Goal: Check status: Check status

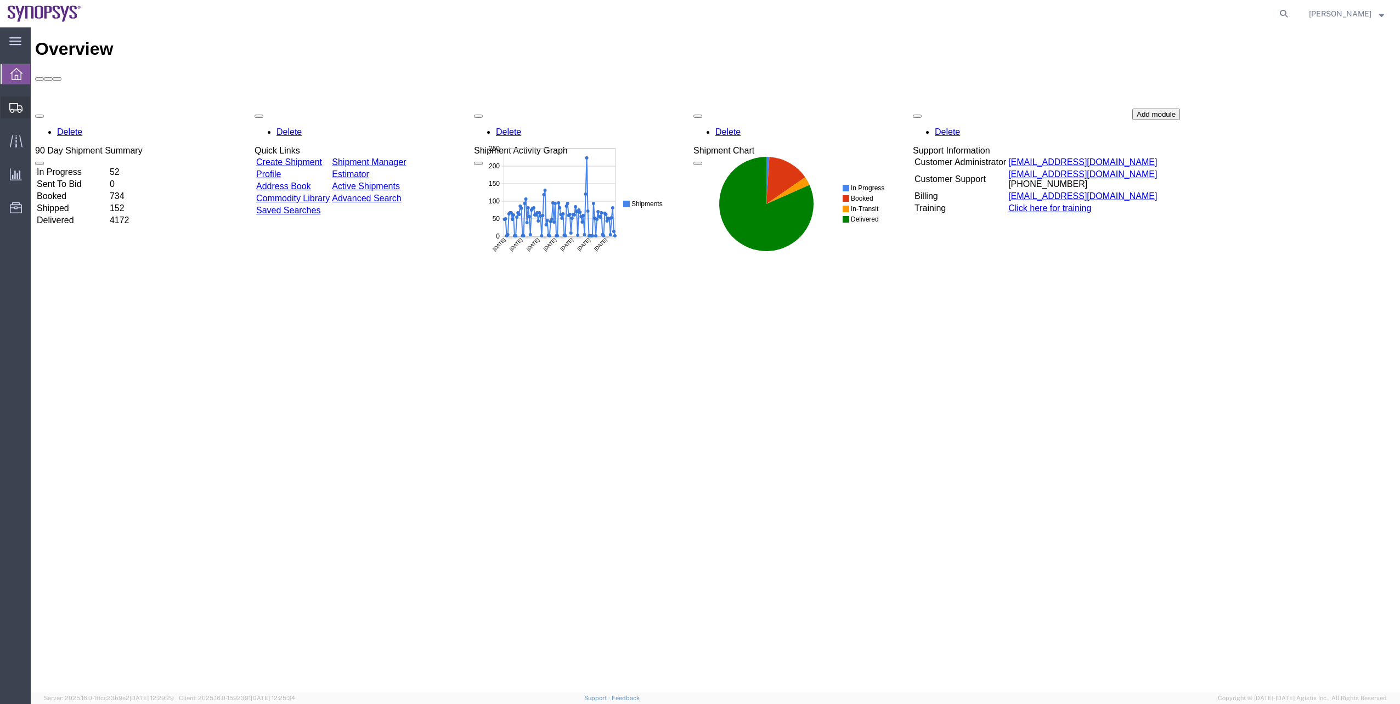
drag, startPoint x: 59, startPoint y: 122, endPoint x: 65, endPoint y: 138, distance: 16.5
click at [0, 0] on span "Shipment Manager" at bounding box center [0, 0] width 0 height 0
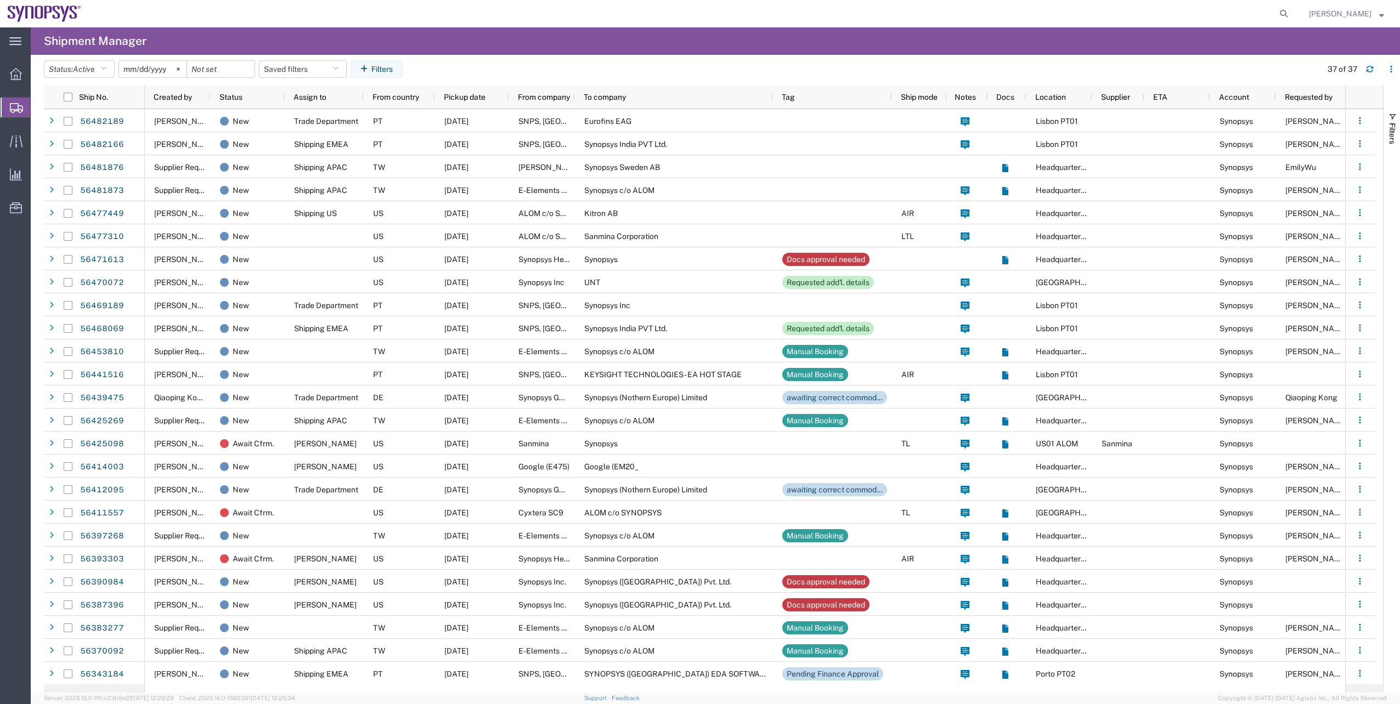
click at [520, 47] on agx-page-header "Shipment Manager" at bounding box center [715, 40] width 1369 height 27
click at [455, 55] on header "Status: Active Active All Approved Booked Canceled Delivered Denied New On Hold…" at bounding box center [722, 70] width 1356 height 31
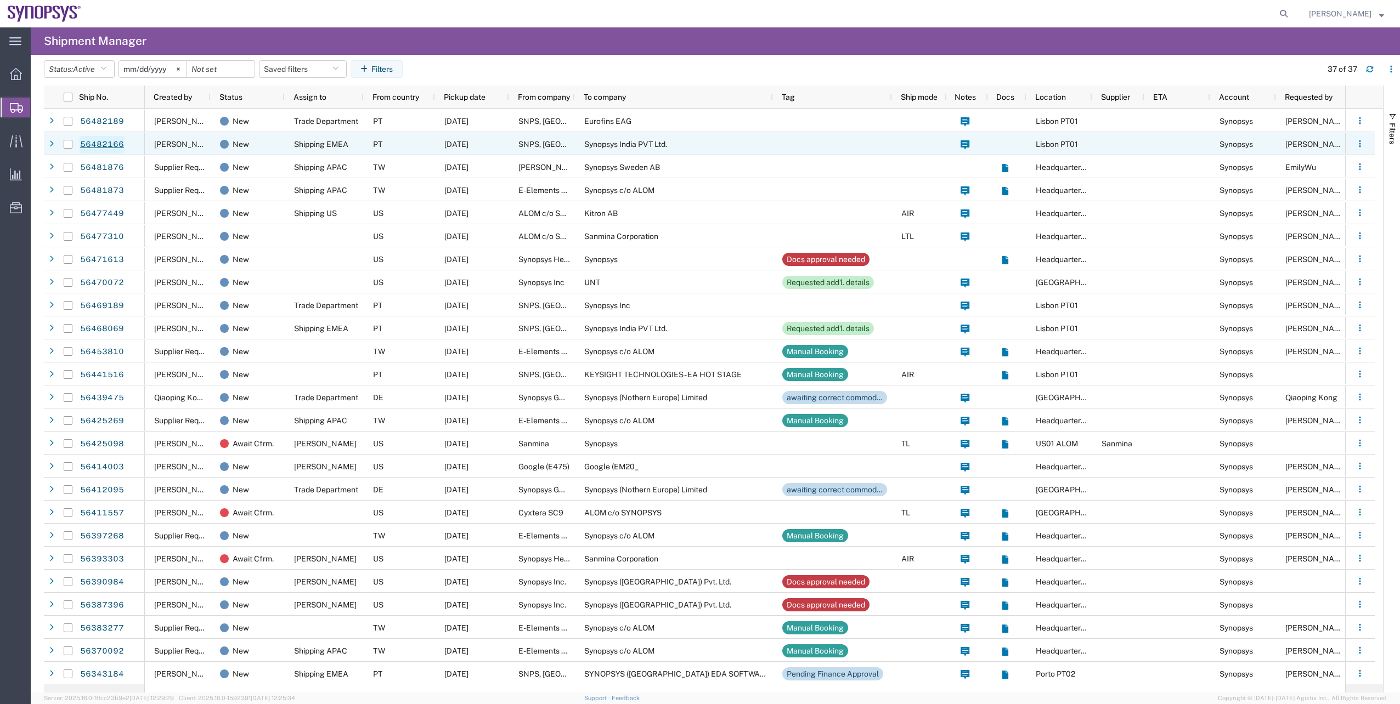
click at [112, 150] on link "56482166" at bounding box center [102, 145] width 45 height 18
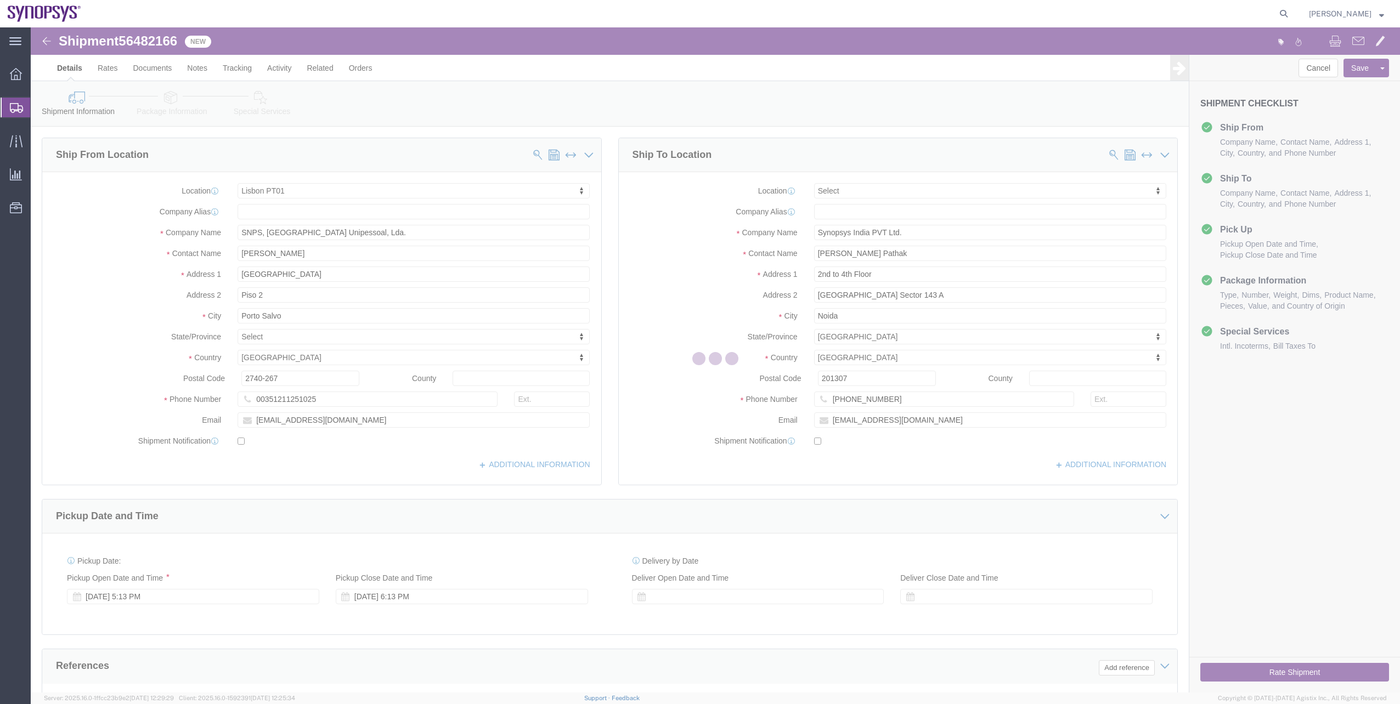
click at [177, 110] on div at bounding box center [715, 359] width 1369 height 665
select select "63152"
select select
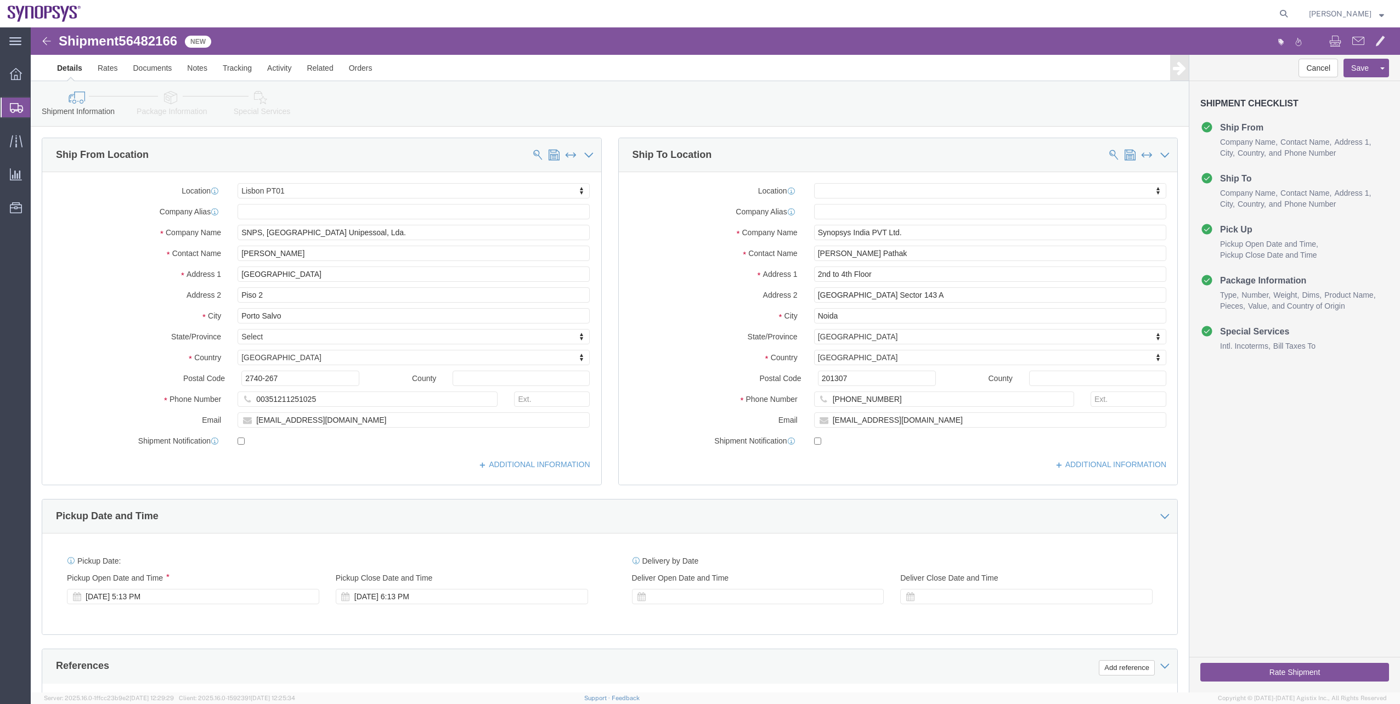
click link "Package Information"
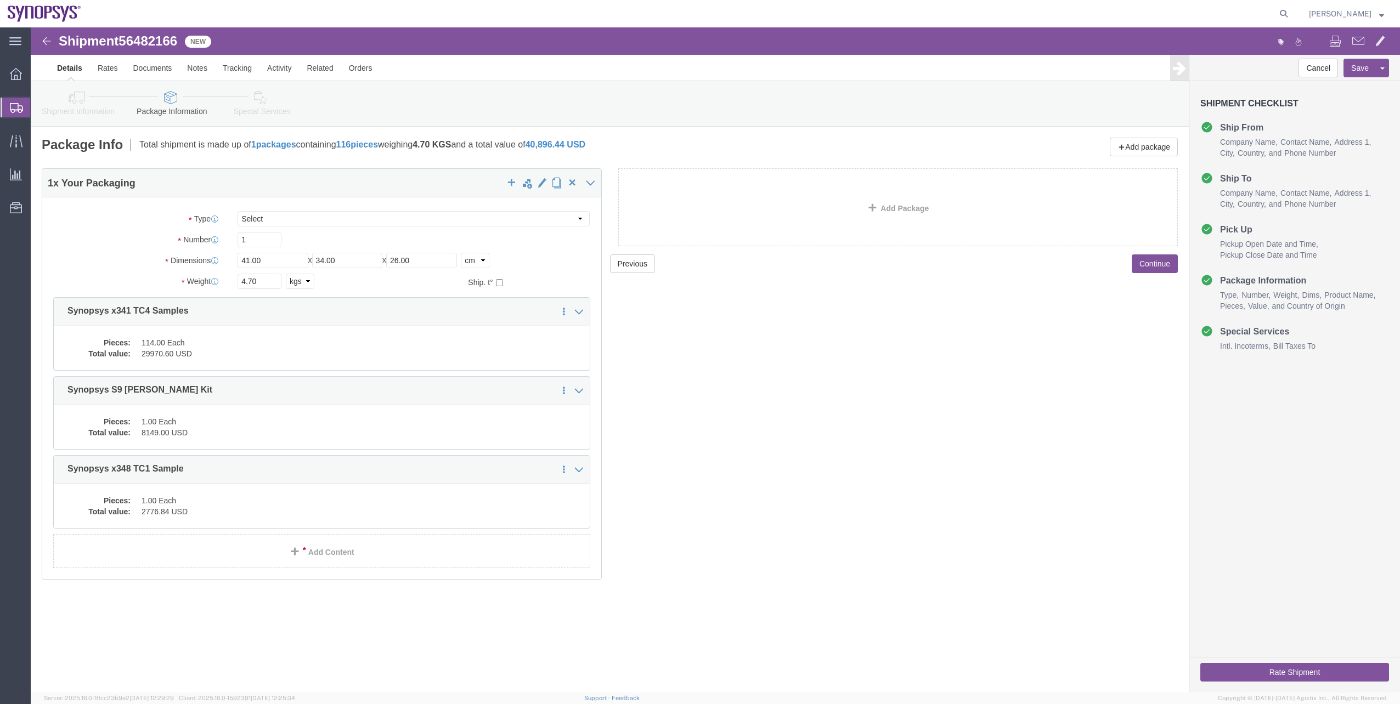
click link "Special Services"
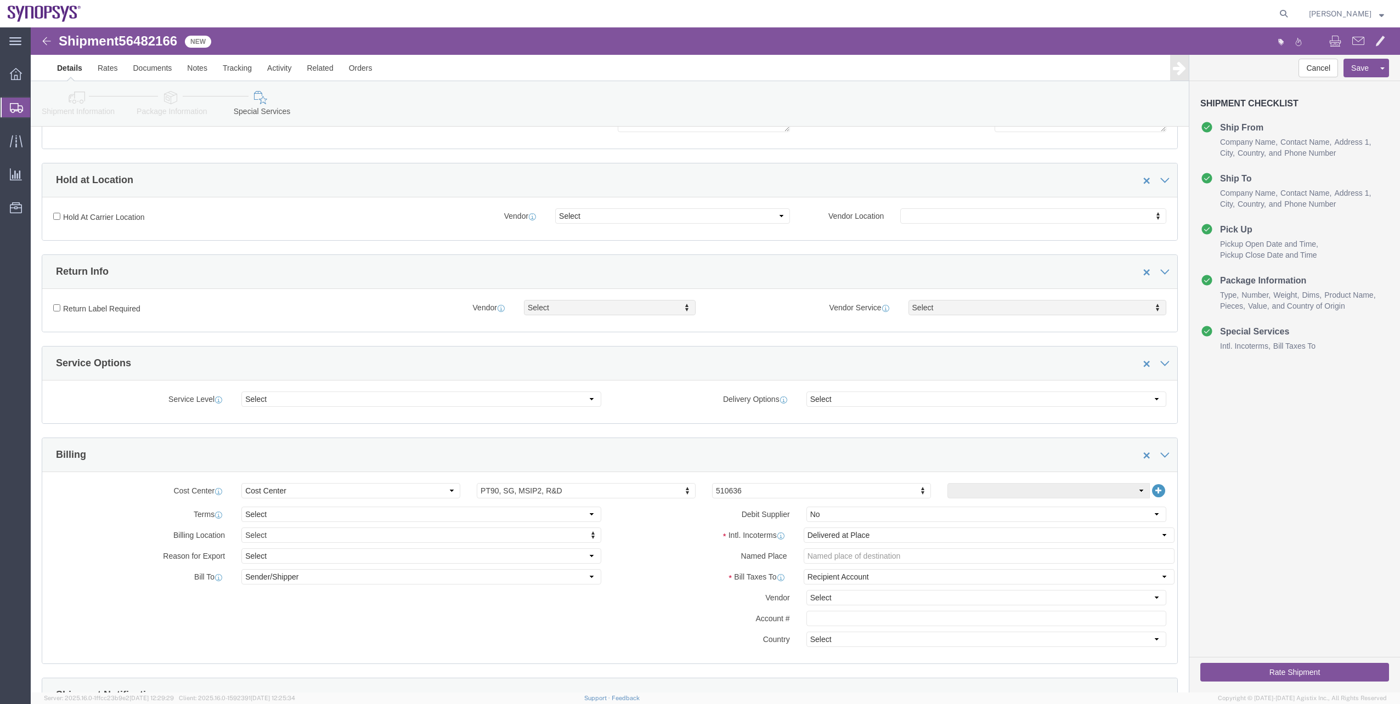
scroll to position [55, 0]
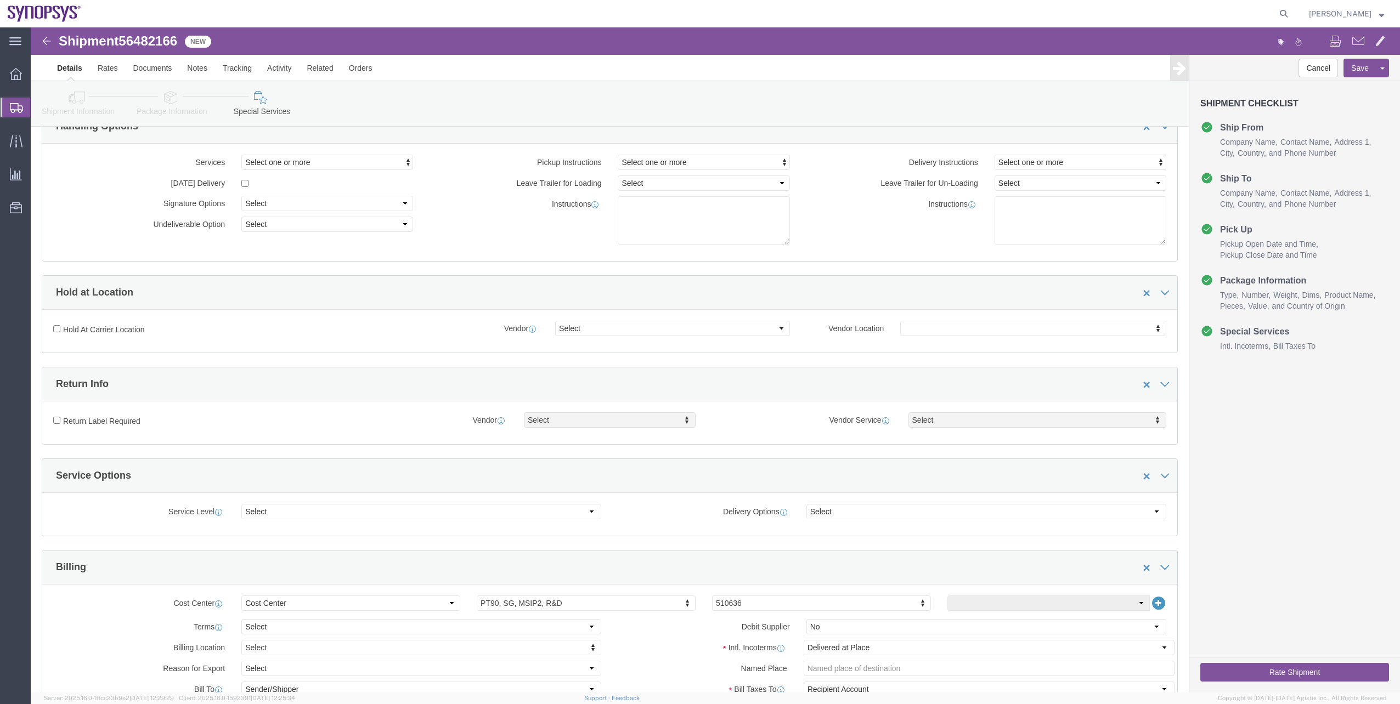
click icon
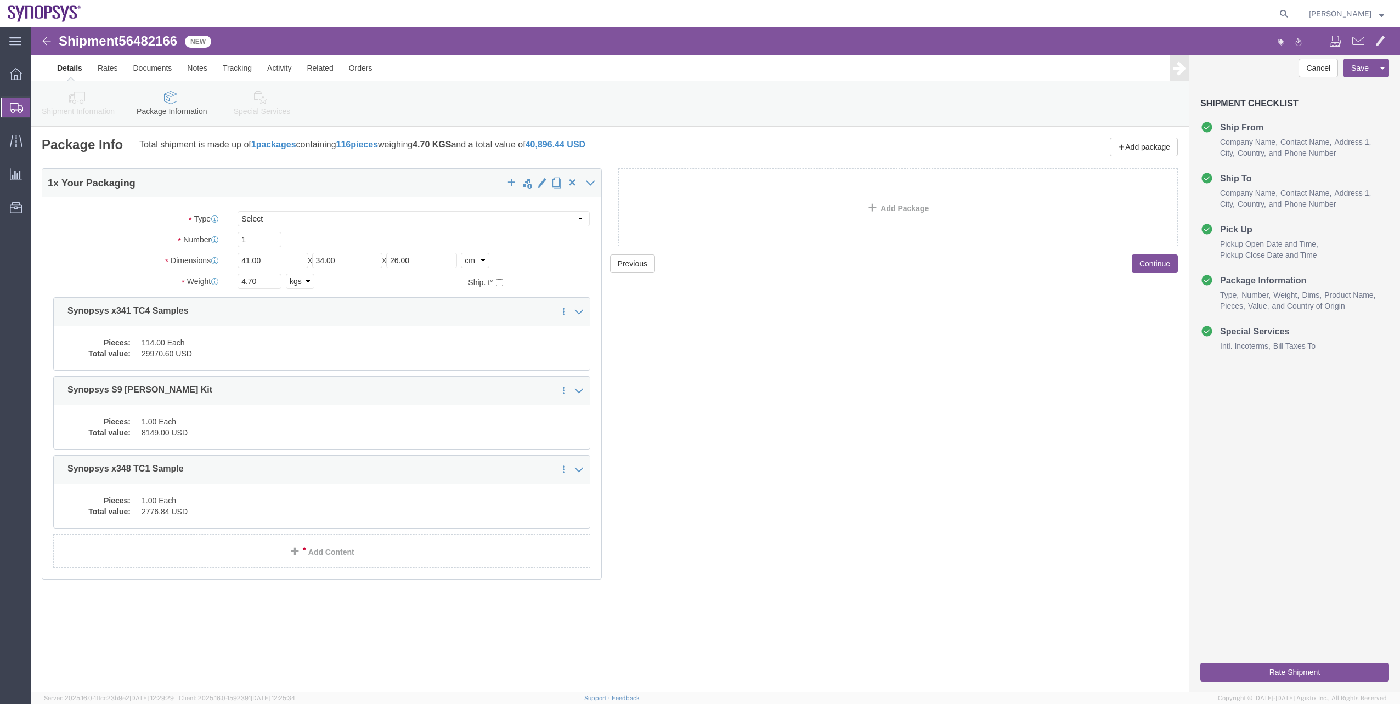
click link "Shipment Information"
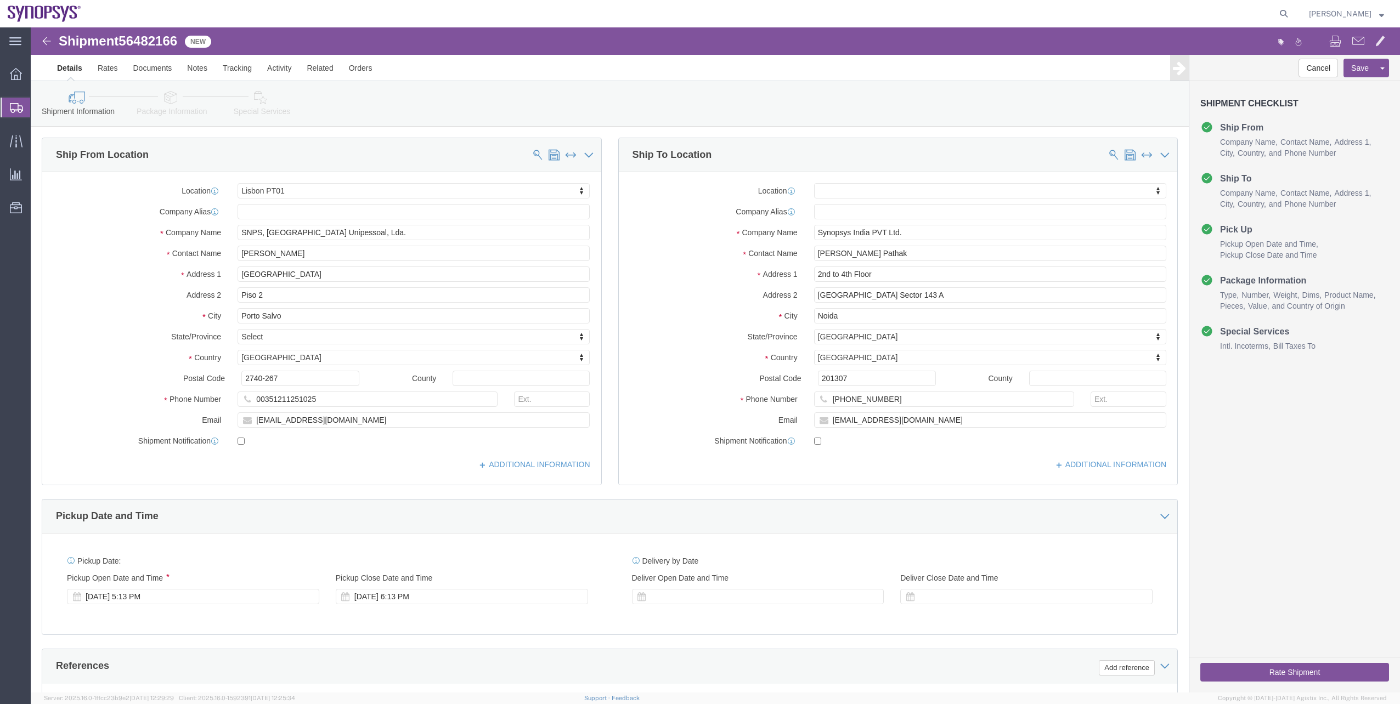
click link "Package Information"
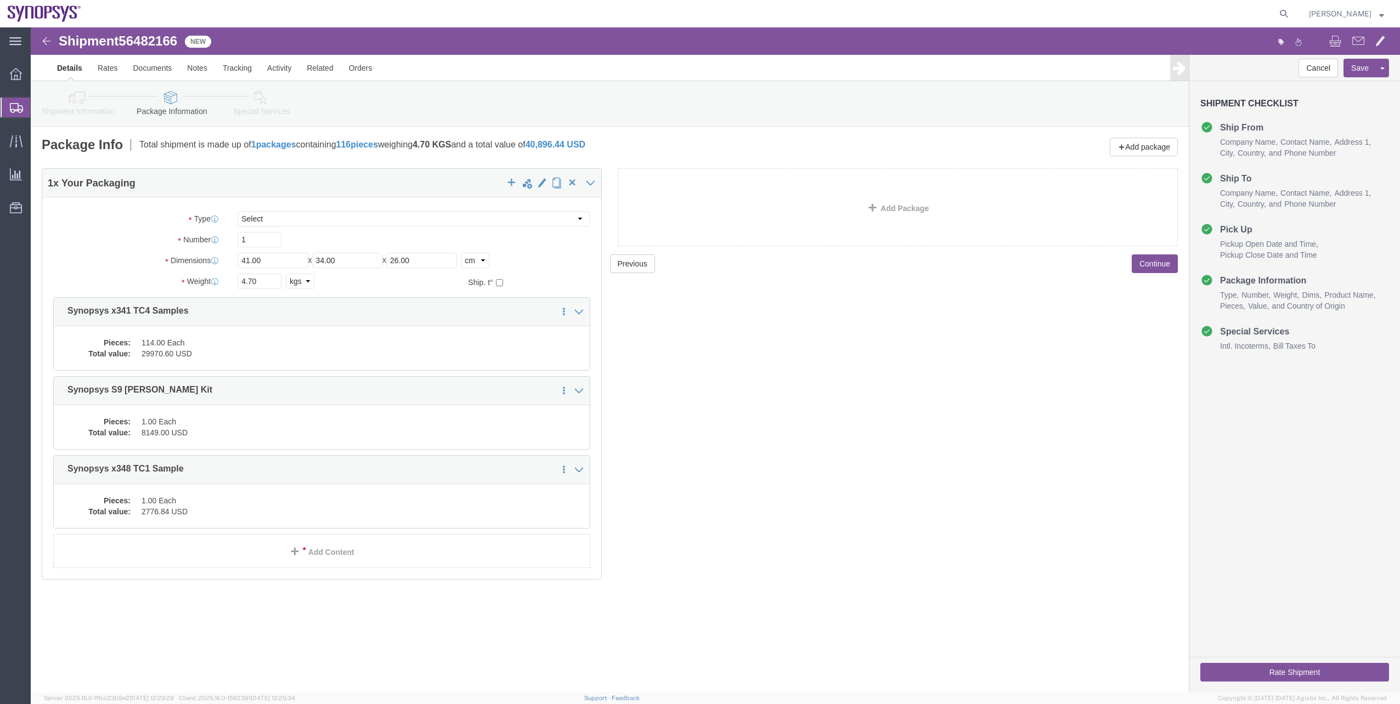
click link "Special Services"
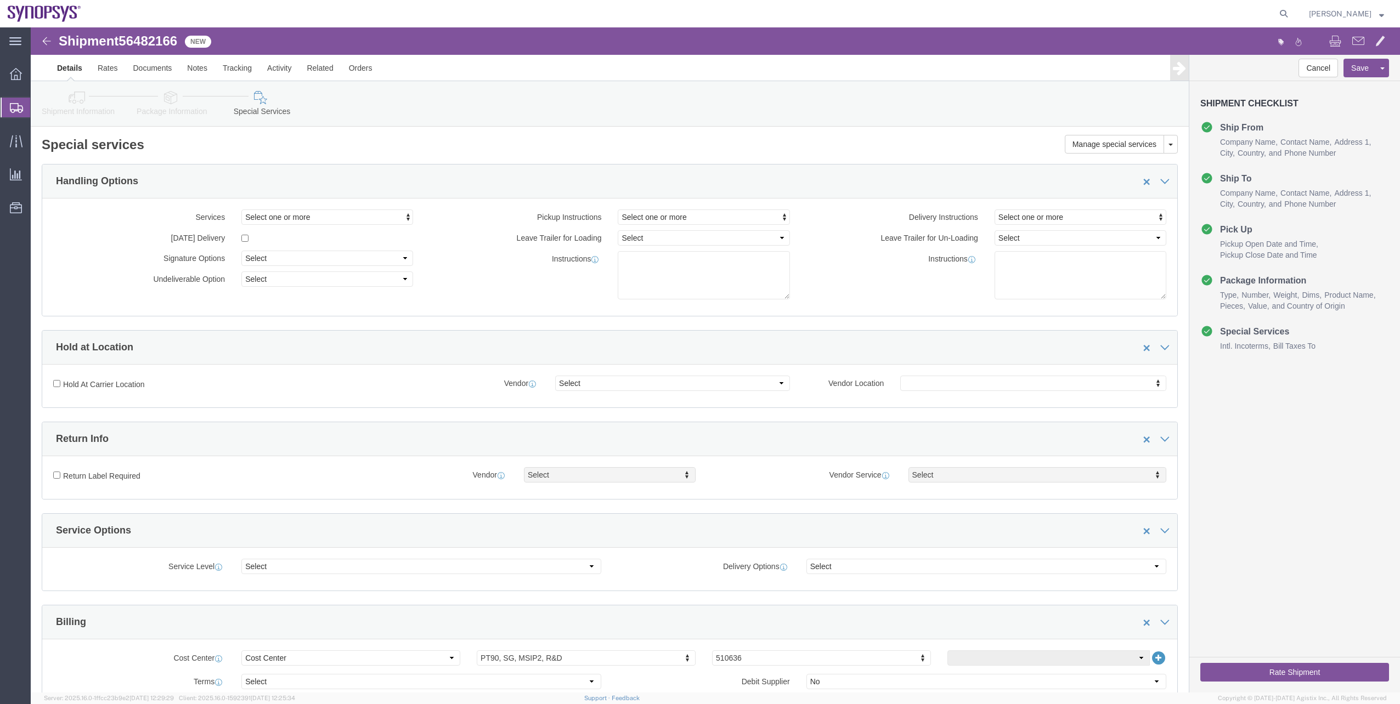
click link "Package Information"
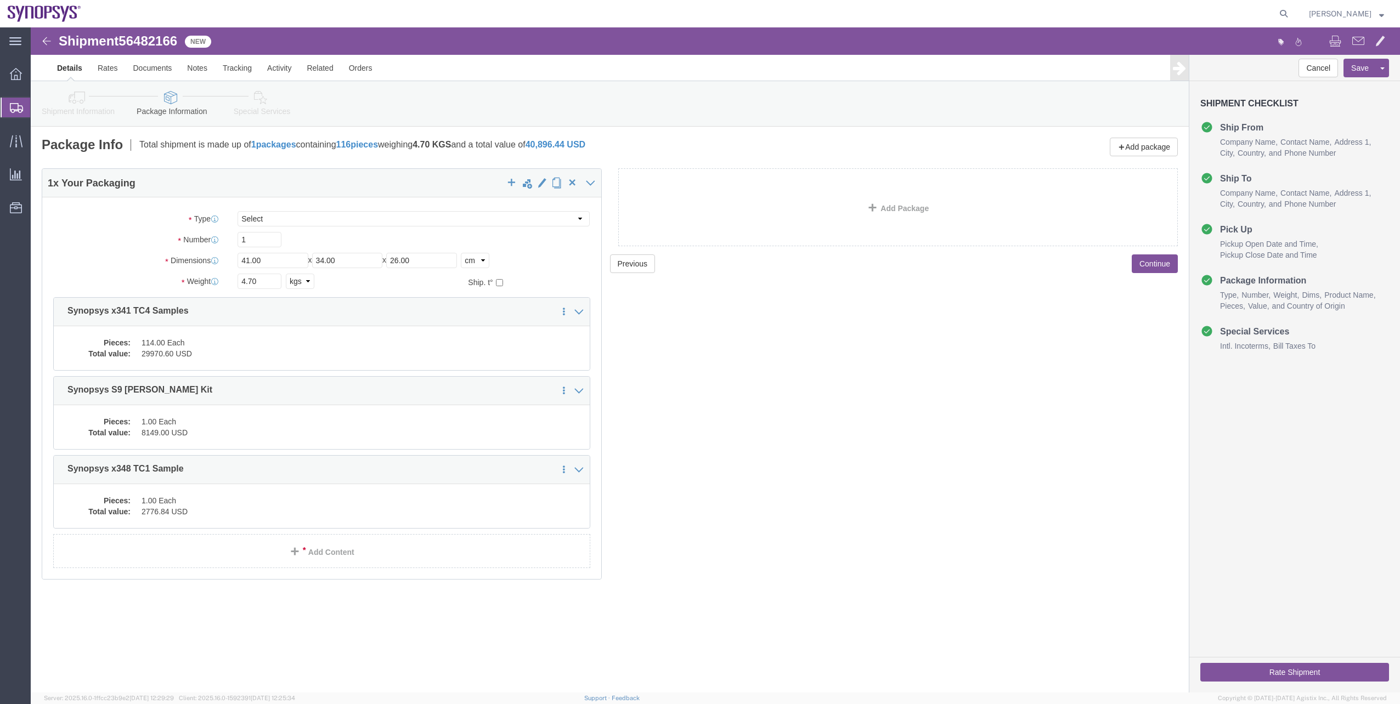
click link "Special Services"
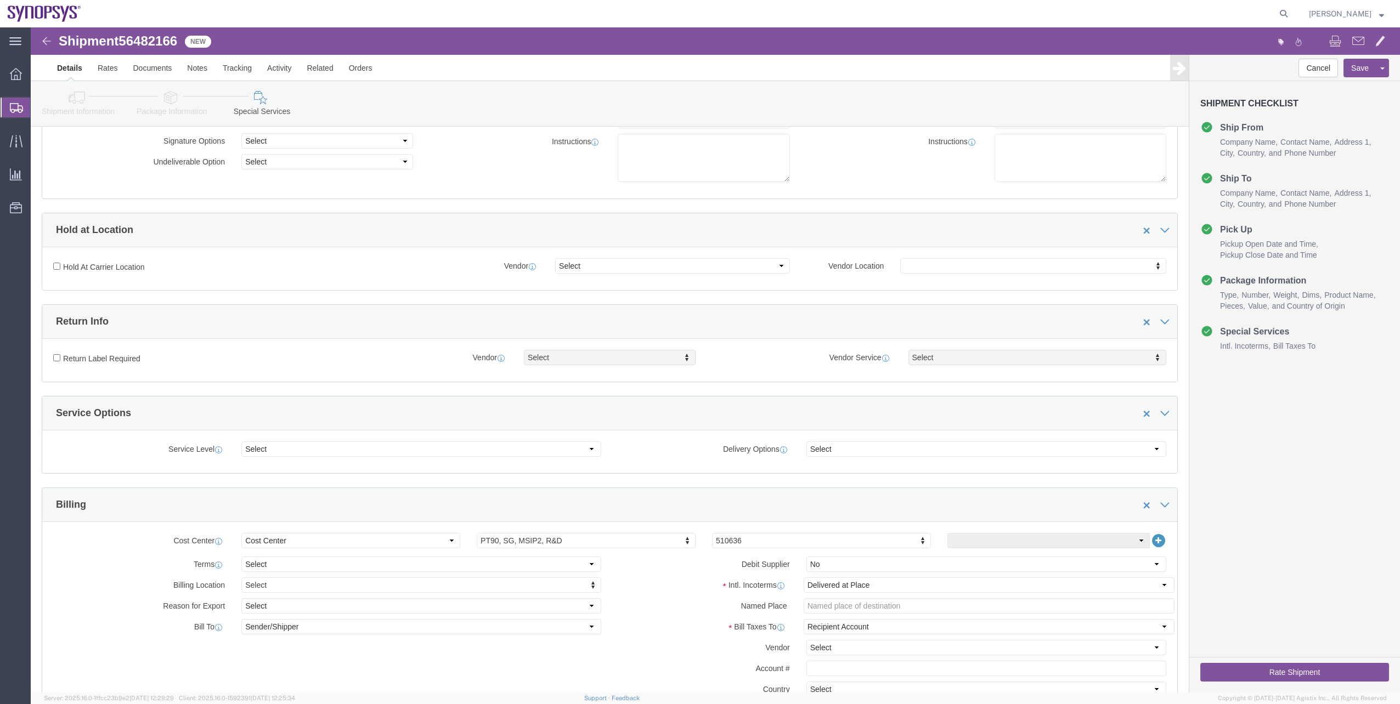
scroll to position [219, 0]
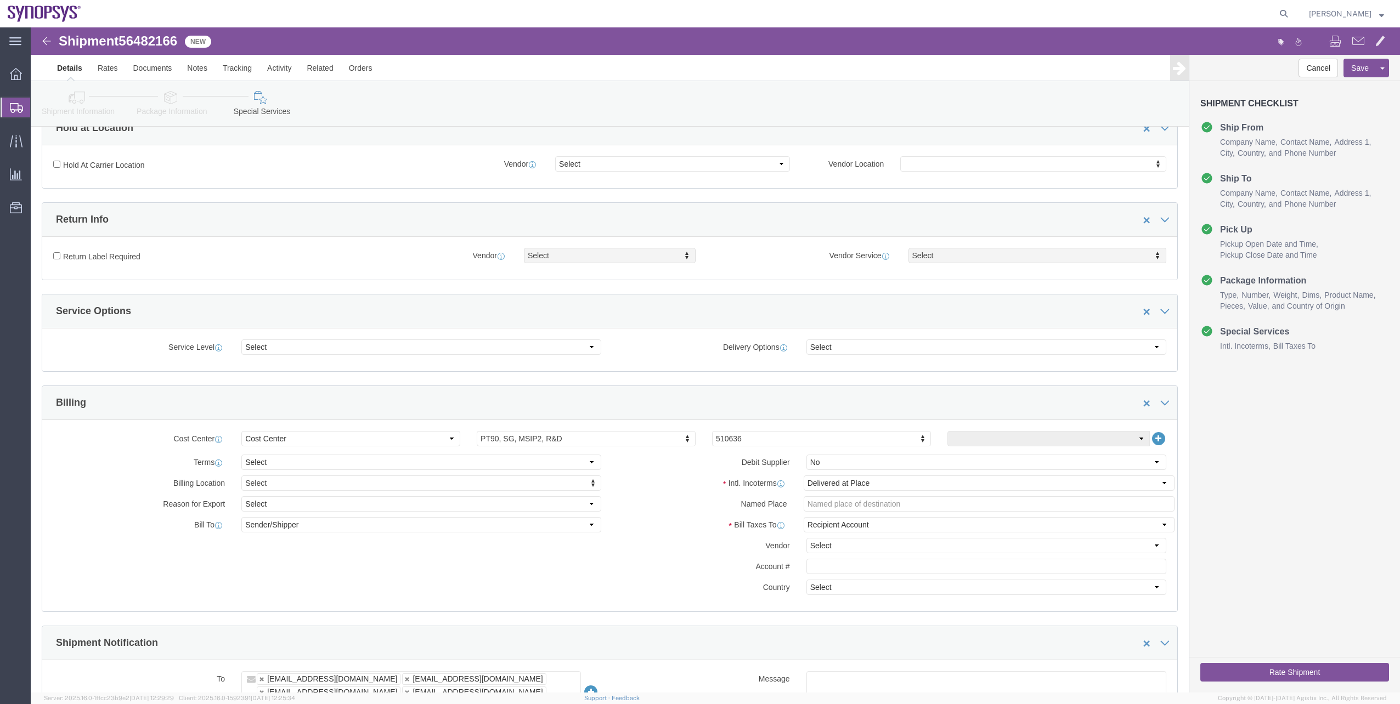
click icon
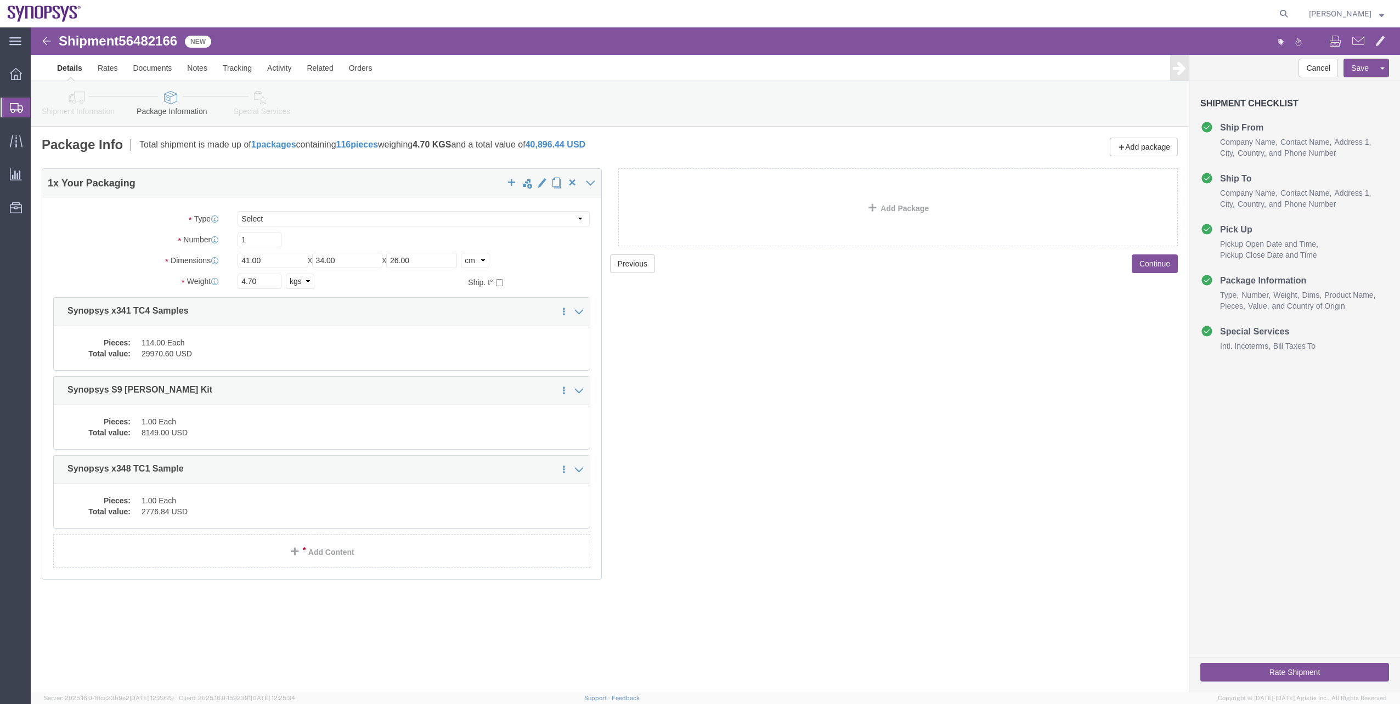
click icon
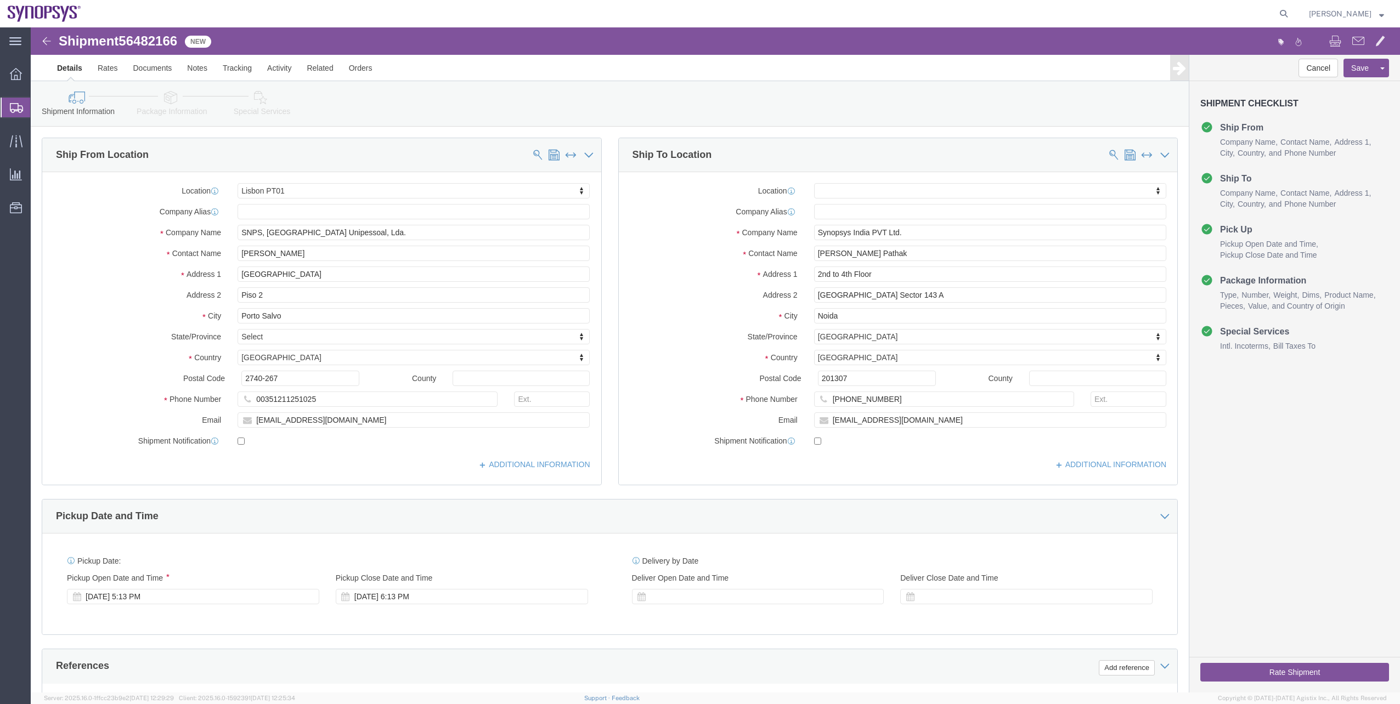
click icon
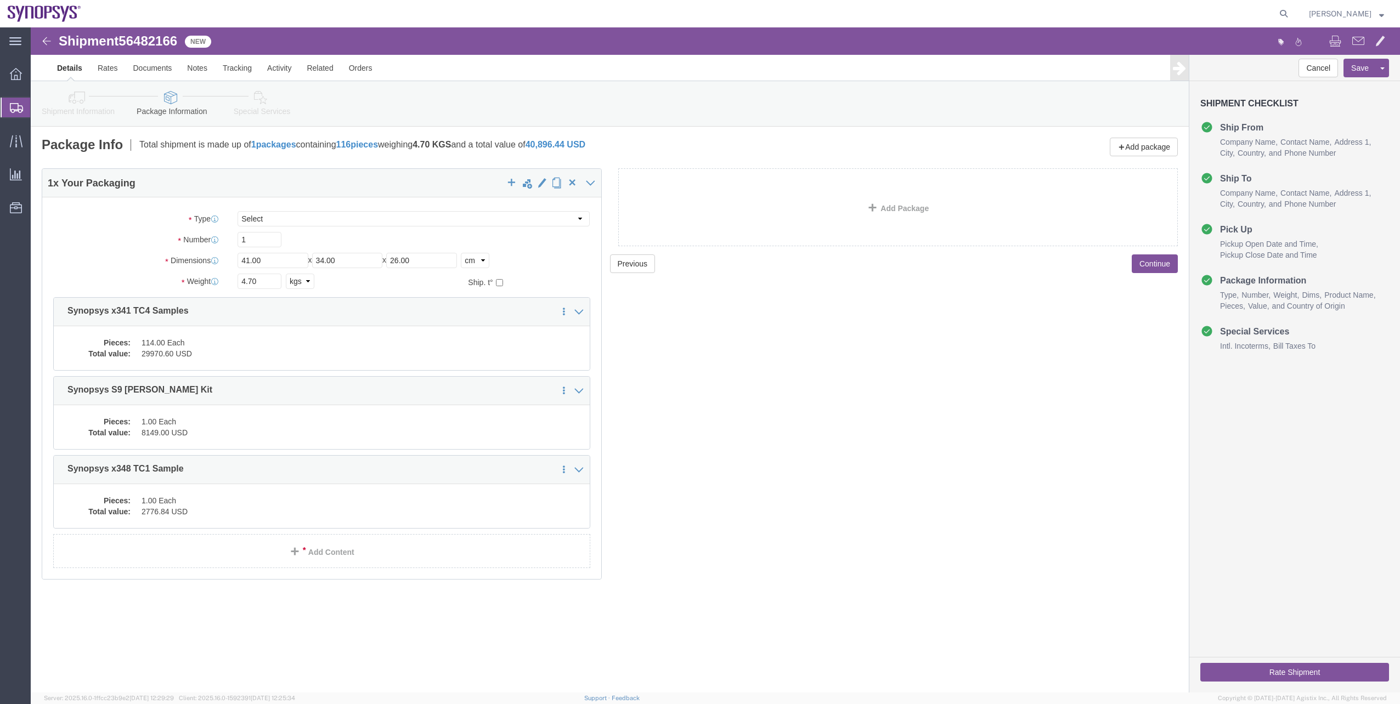
click link "Special Services"
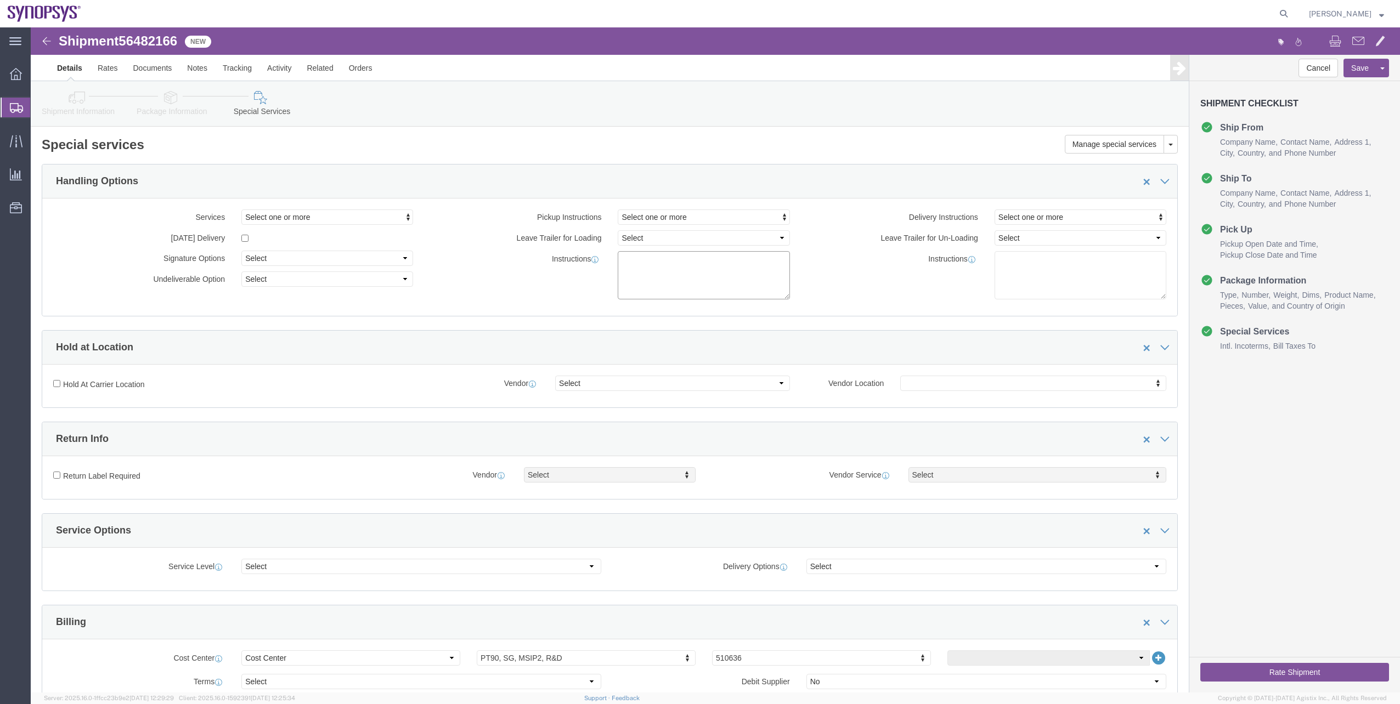
click textarea
type textarea "Values for customs purpose. Free of charge shipment."
click link "Documents"
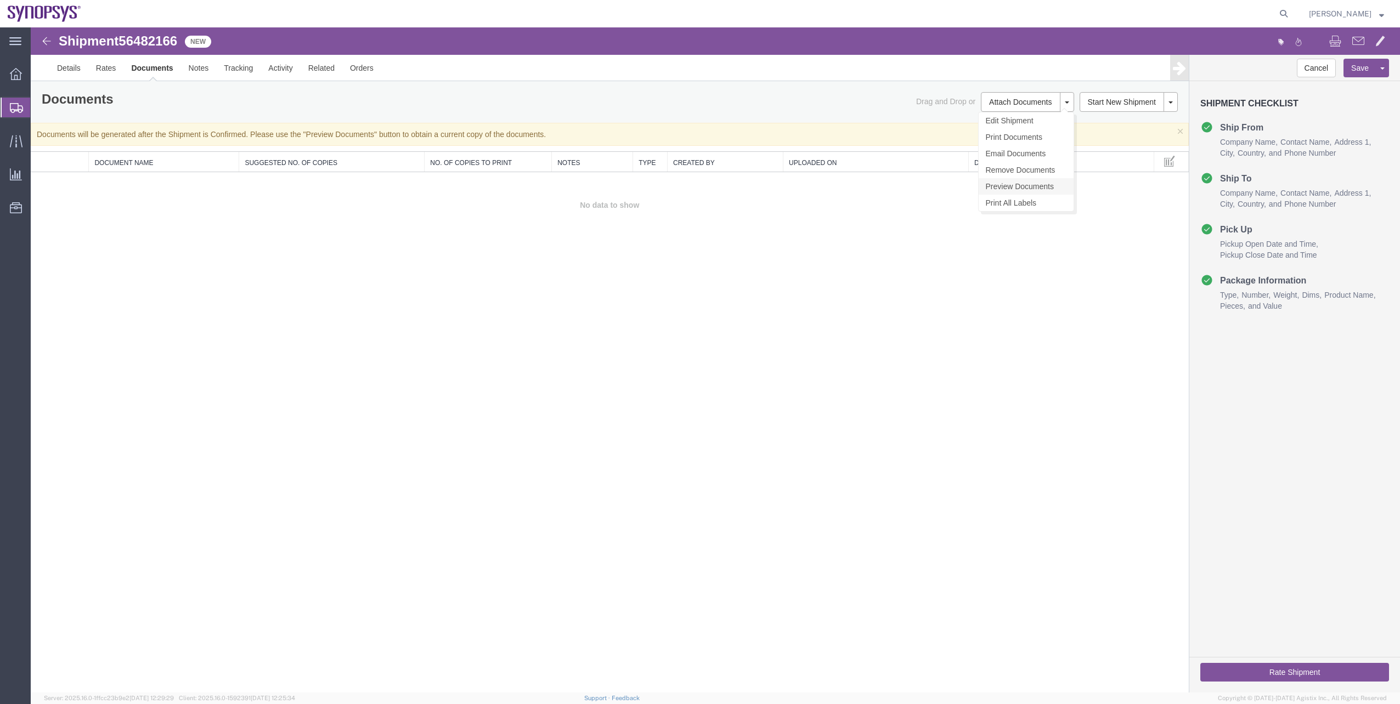
click at [1008, 181] on link "Preview Documents" at bounding box center [1026, 186] width 95 height 16
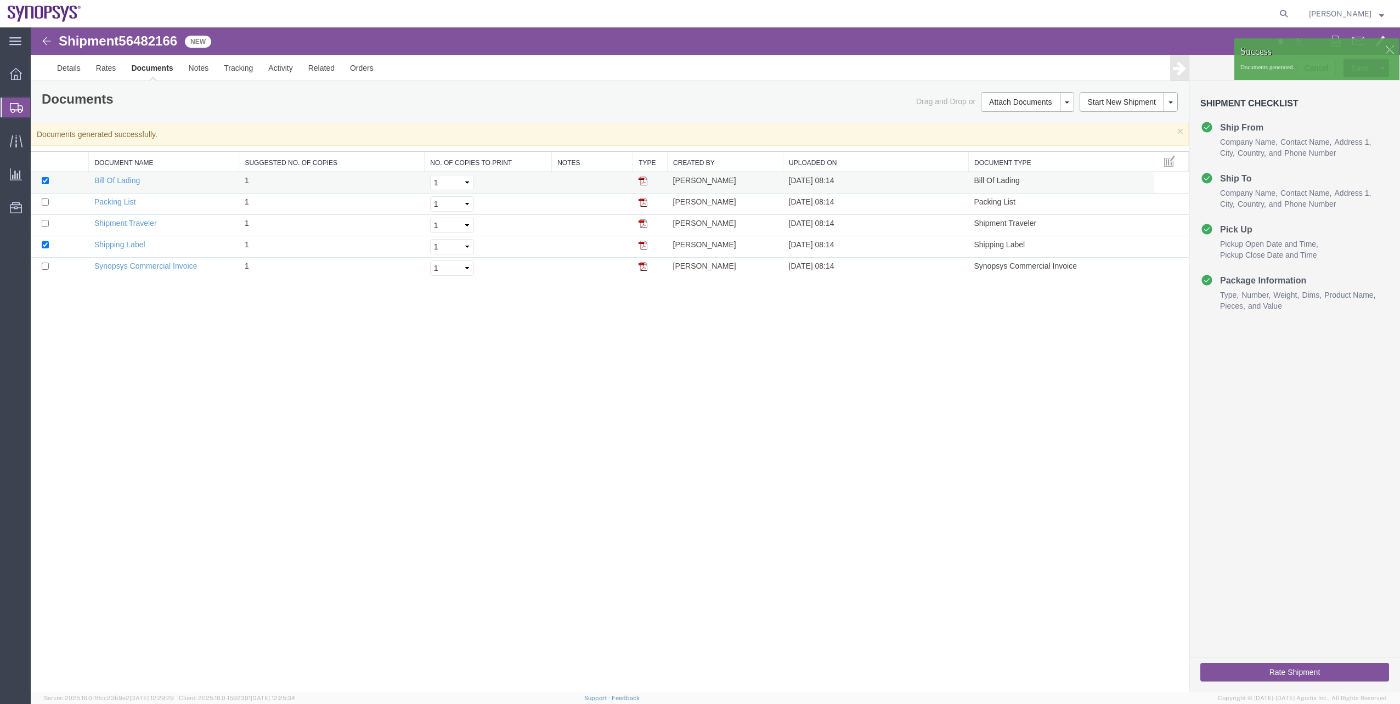
click at [41, 183] on td at bounding box center [60, 182] width 58 height 21
click at [41, 178] on td at bounding box center [60, 182] width 58 height 21
click at [49, 182] on td at bounding box center [60, 182] width 58 height 21
click at [46, 182] on input "checkbox" at bounding box center [45, 180] width 7 height 7
checkbox input "false"
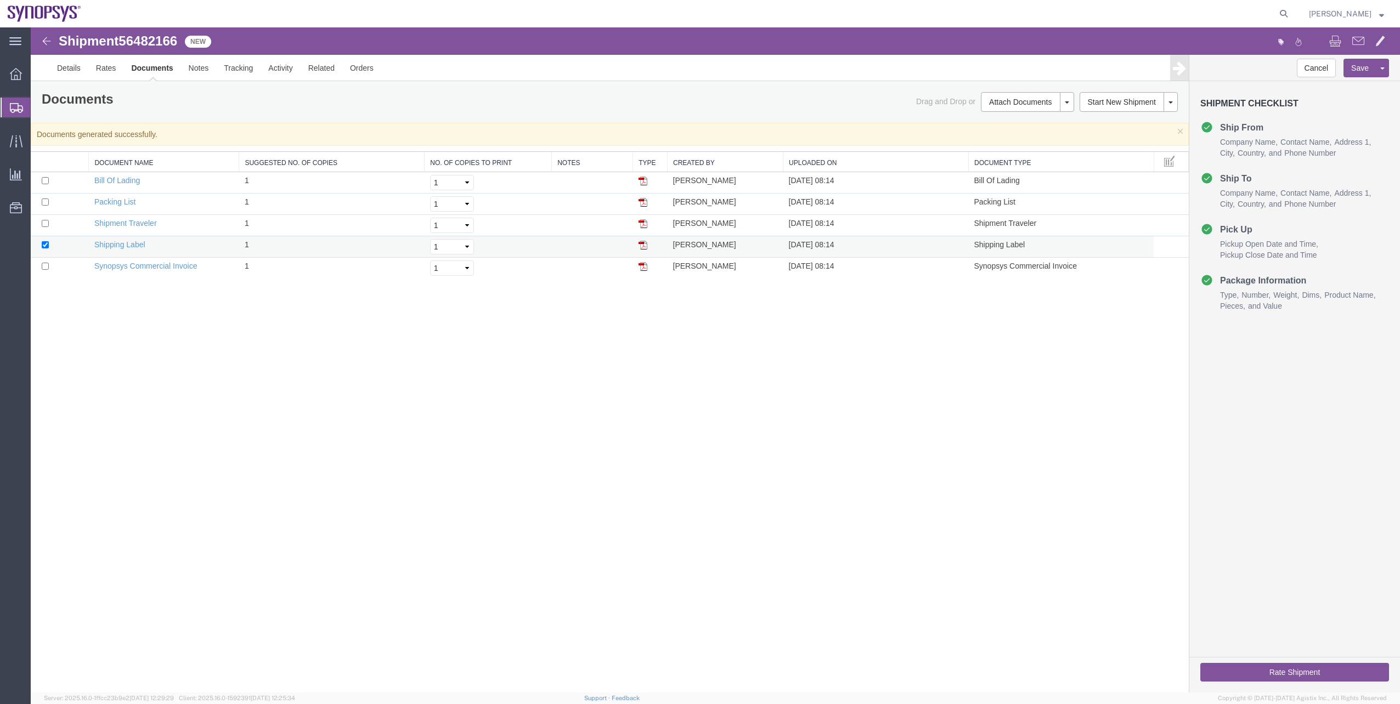
click at [46, 240] on td at bounding box center [60, 246] width 58 height 21
click at [41, 246] on td at bounding box center [60, 246] width 58 height 21
click at [46, 245] on input "checkbox" at bounding box center [45, 244] width 7 height 7
checkbox input "false"
click at [45, 268] on input "checkbox" at bounding box center [45, 266] width 7 height 7
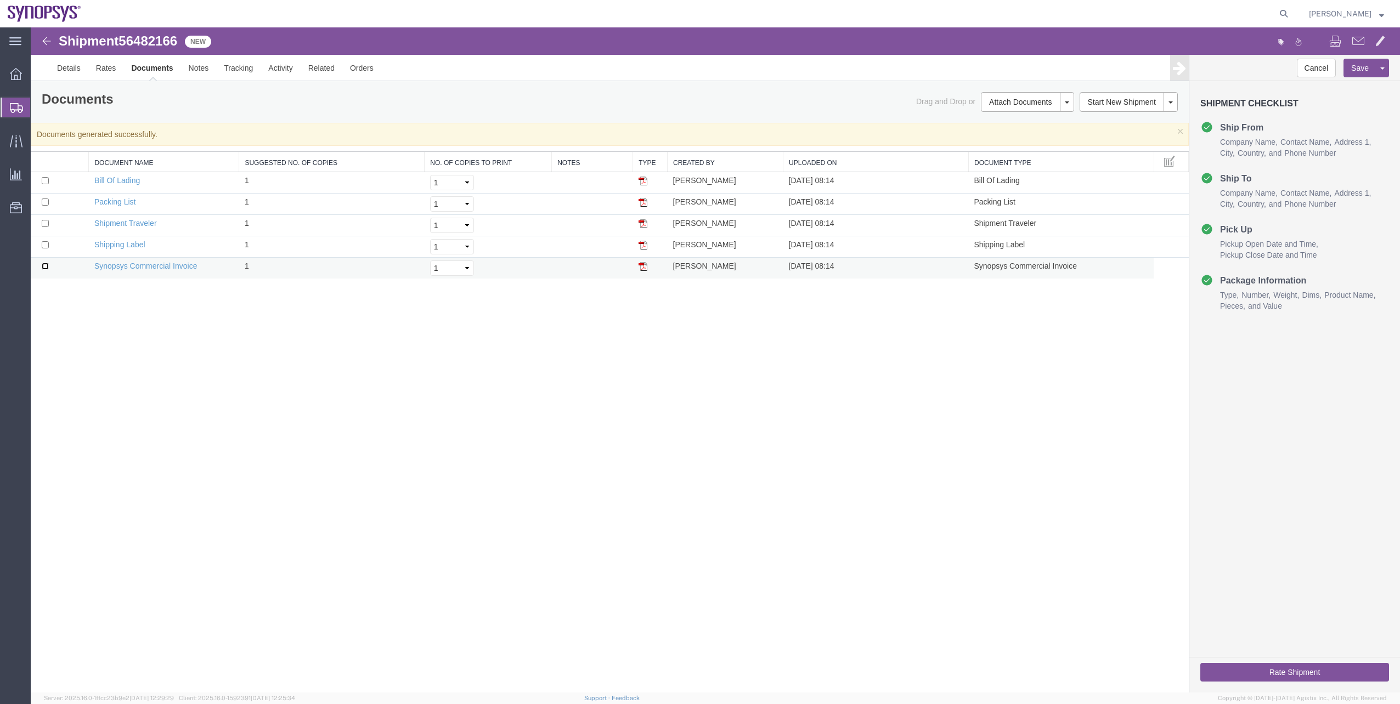
checkbox input "true"
click at [44, 201] on input "checkbox" at bounding box center [45, 202] width 7 height 7
checkbox input "true"
click at [1353, 43] on span at bounding box center [1358, 40] width 12 height 13
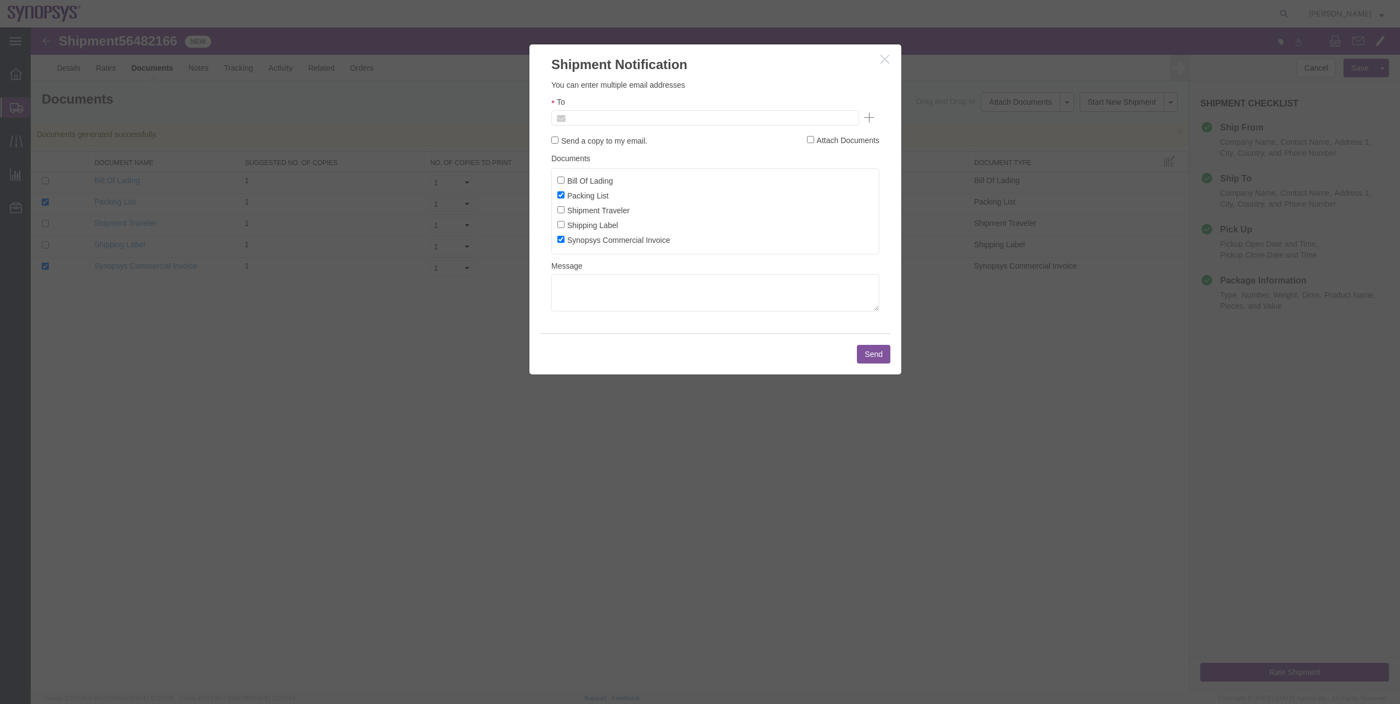
click at [633, 114] on input "text" at bounding box center [631, 118] width 128 height 14
type input "[EMAIL_ADDRESS][DOMAIN_NAME]"
click at [858, 357] on button "Send" at bounding box center [873, 354] width 33 height 19
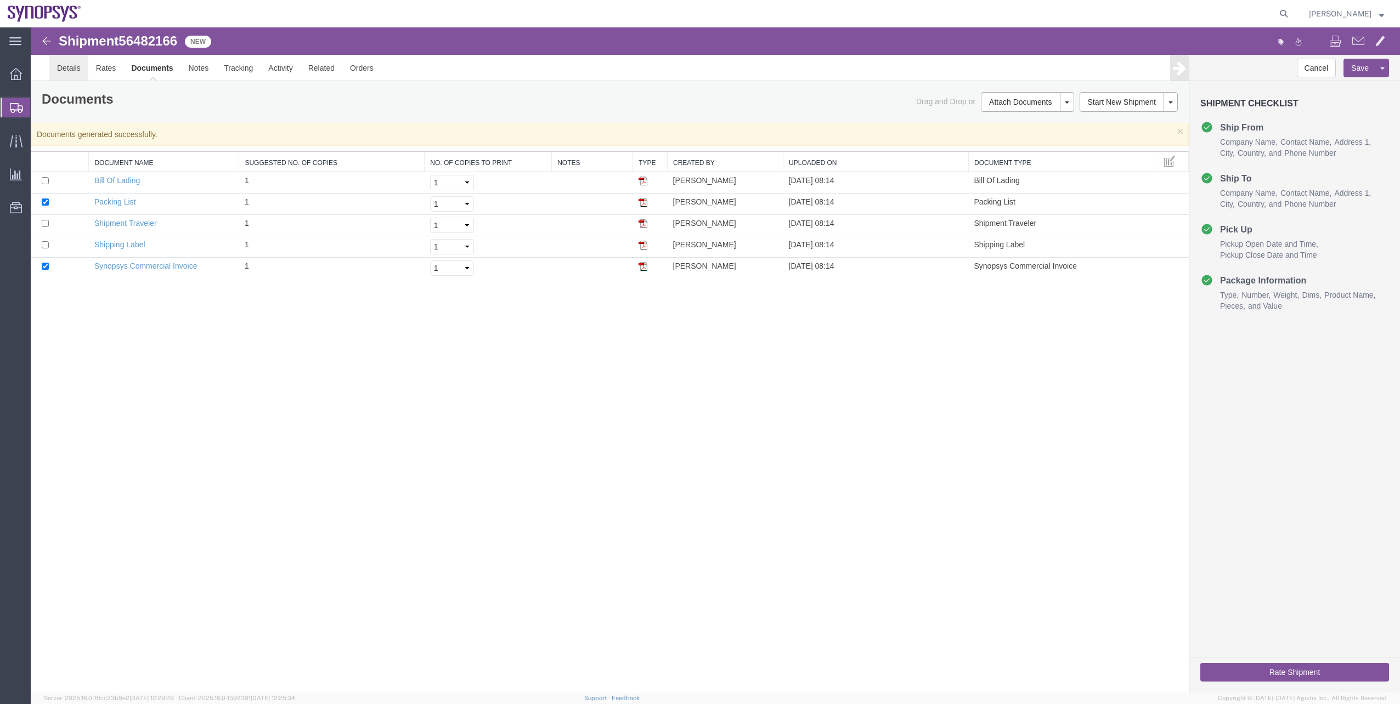
click at [80, 76] on link "Details" at bounding box center [68, 68] width 39 height 26
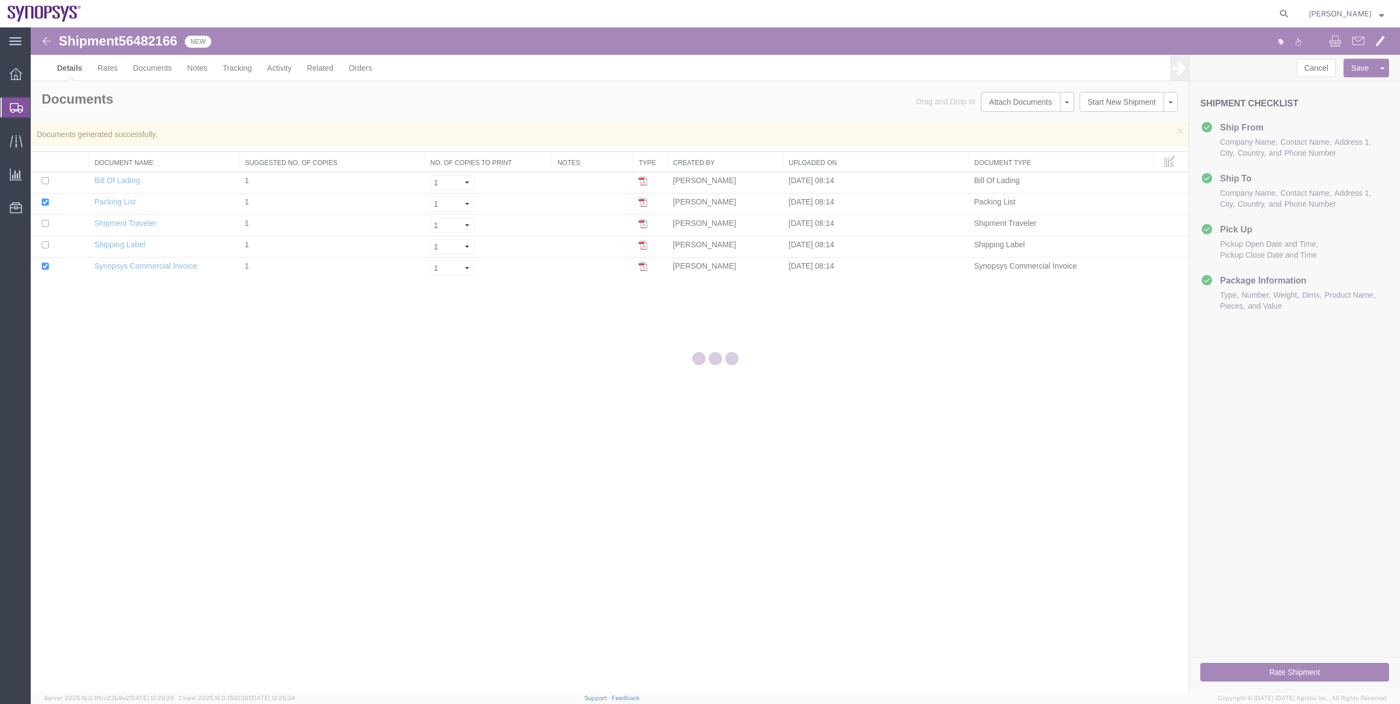
select select "63152"
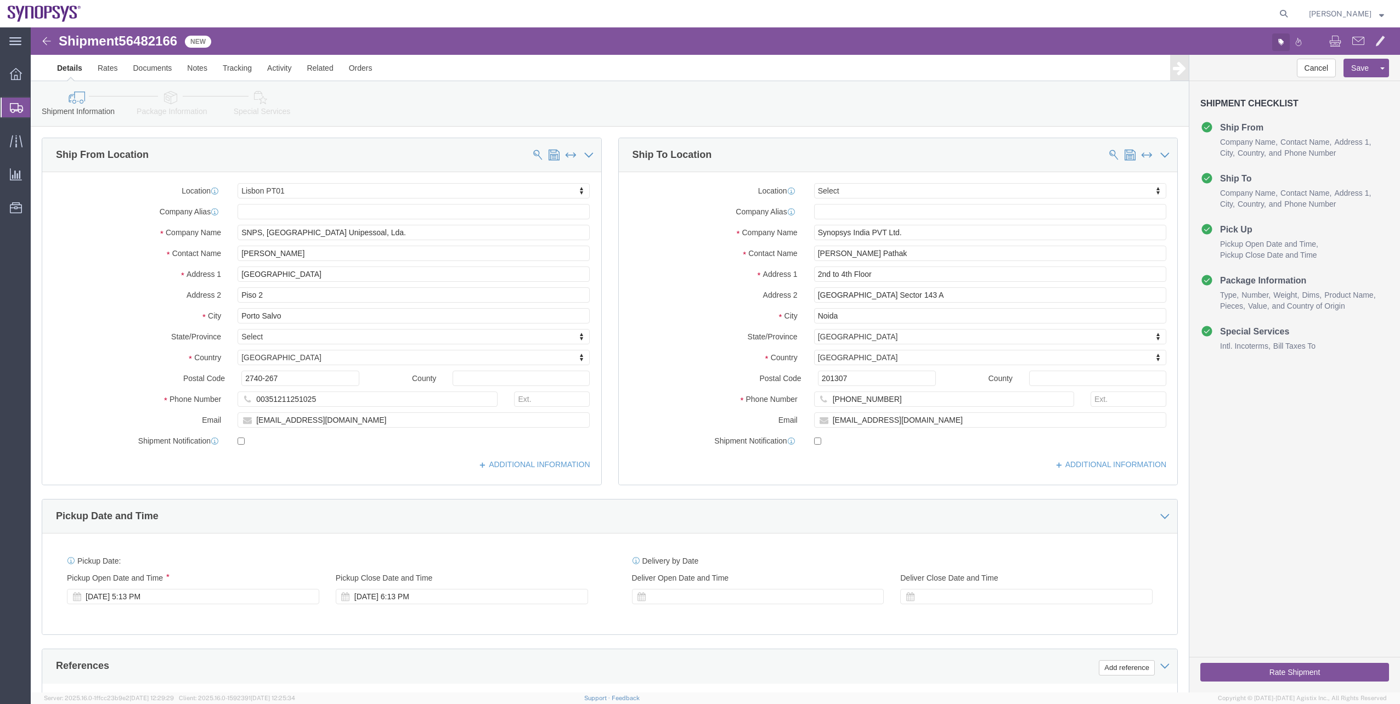
click button "button"
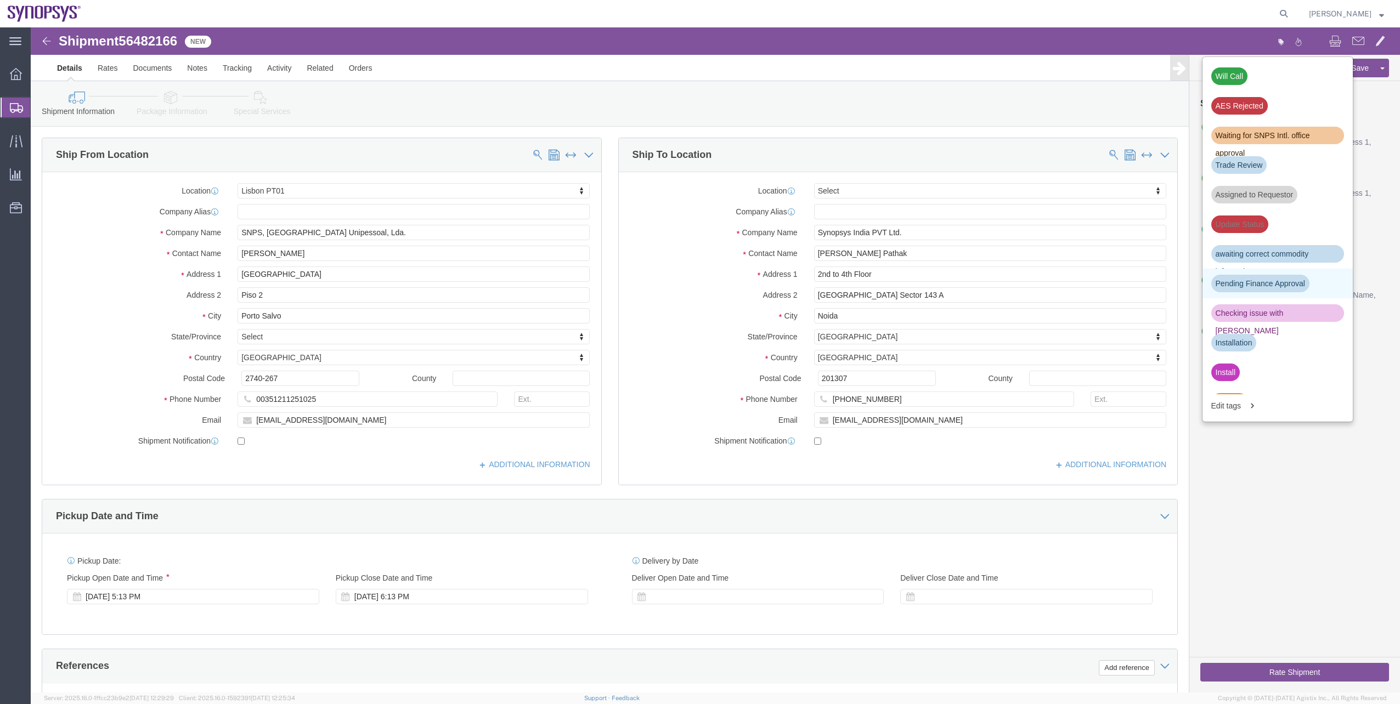
click div "Pending Finance Approval"
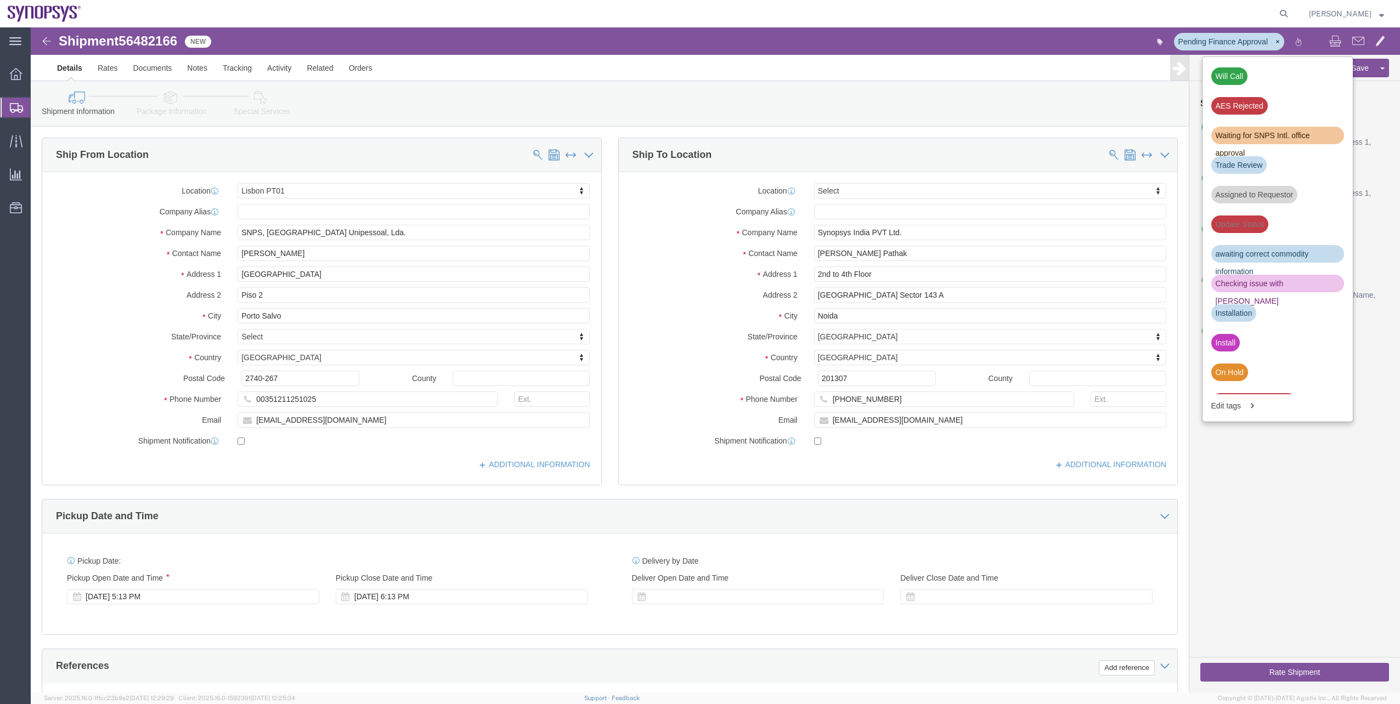
click icon
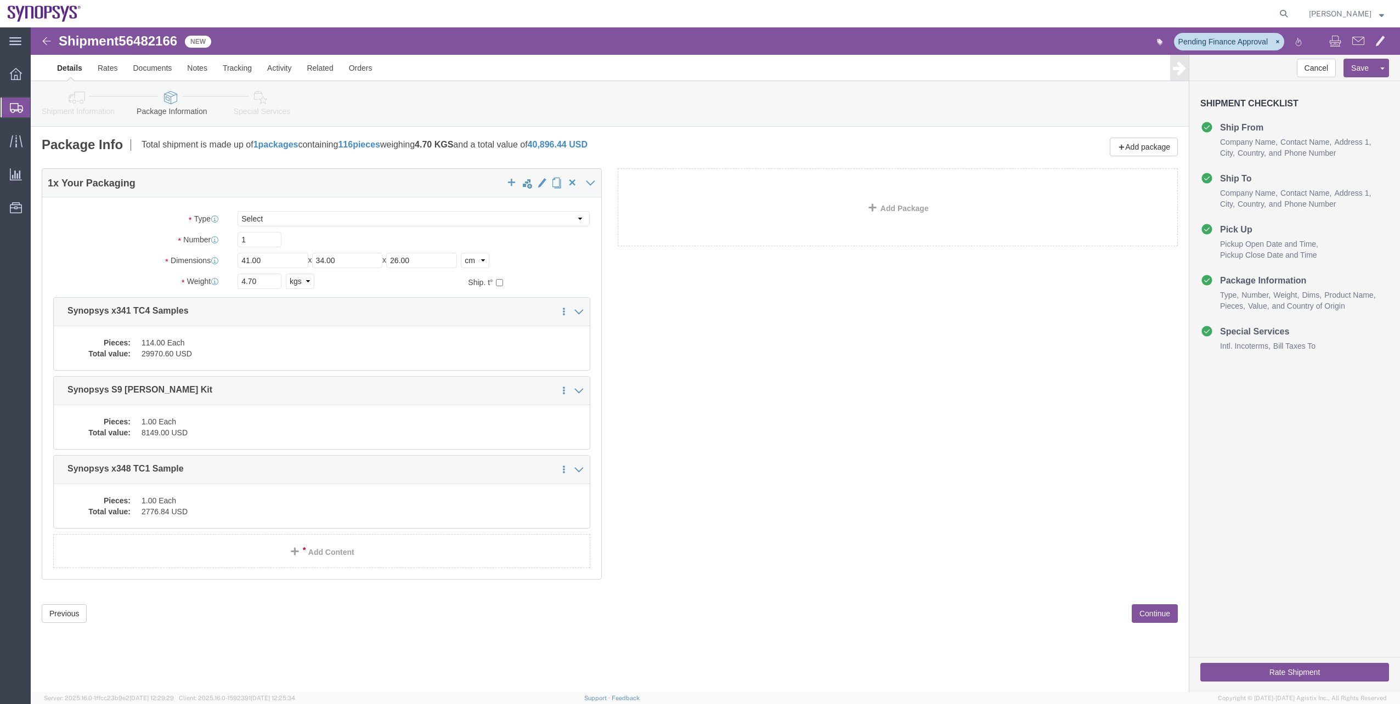
click icon
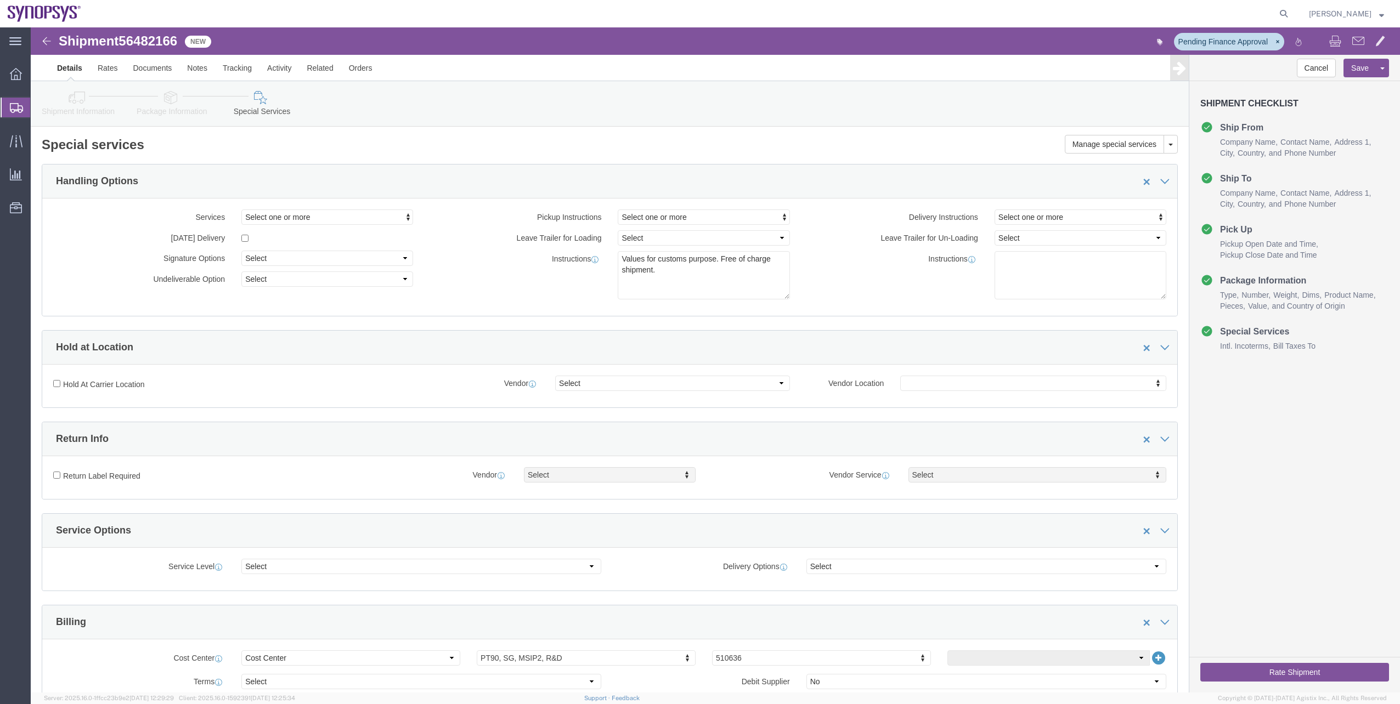
click link "Shipment Information"
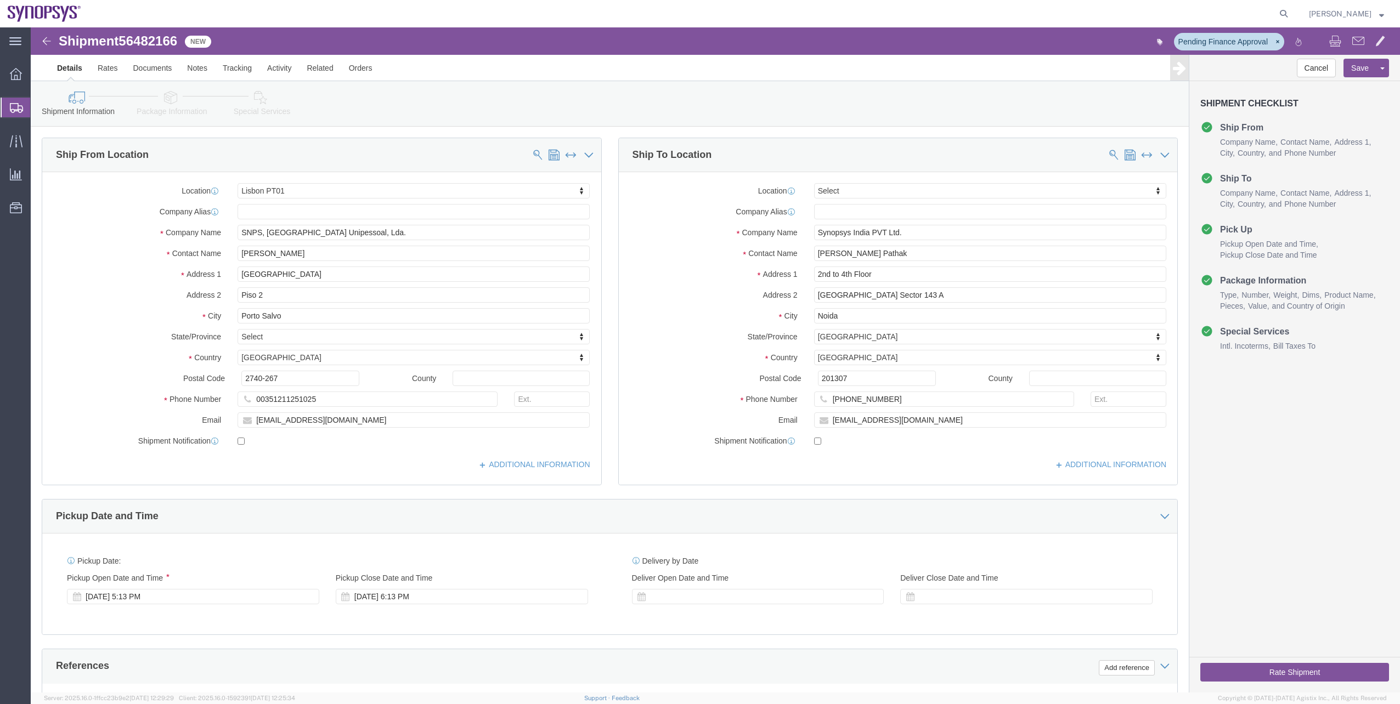
click link "Package Information"
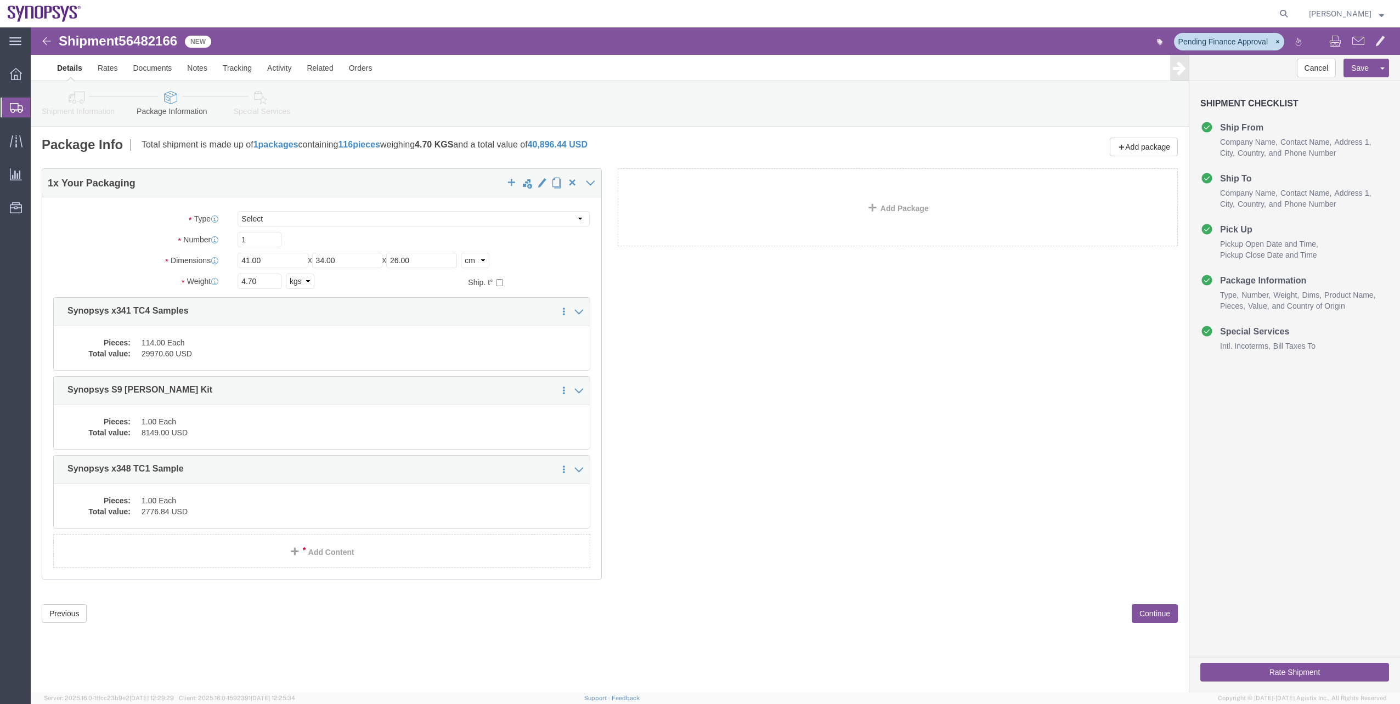
click link "Special Services"
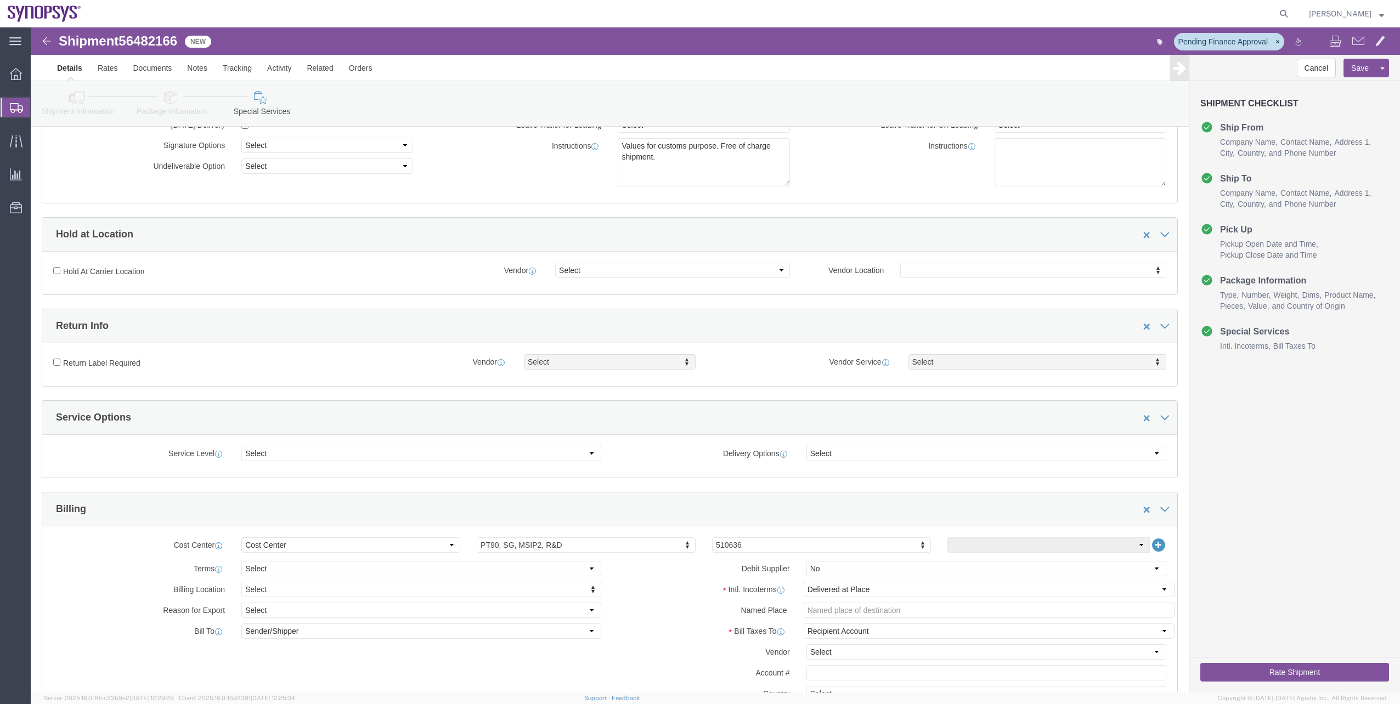
scroll to position [165, 0]
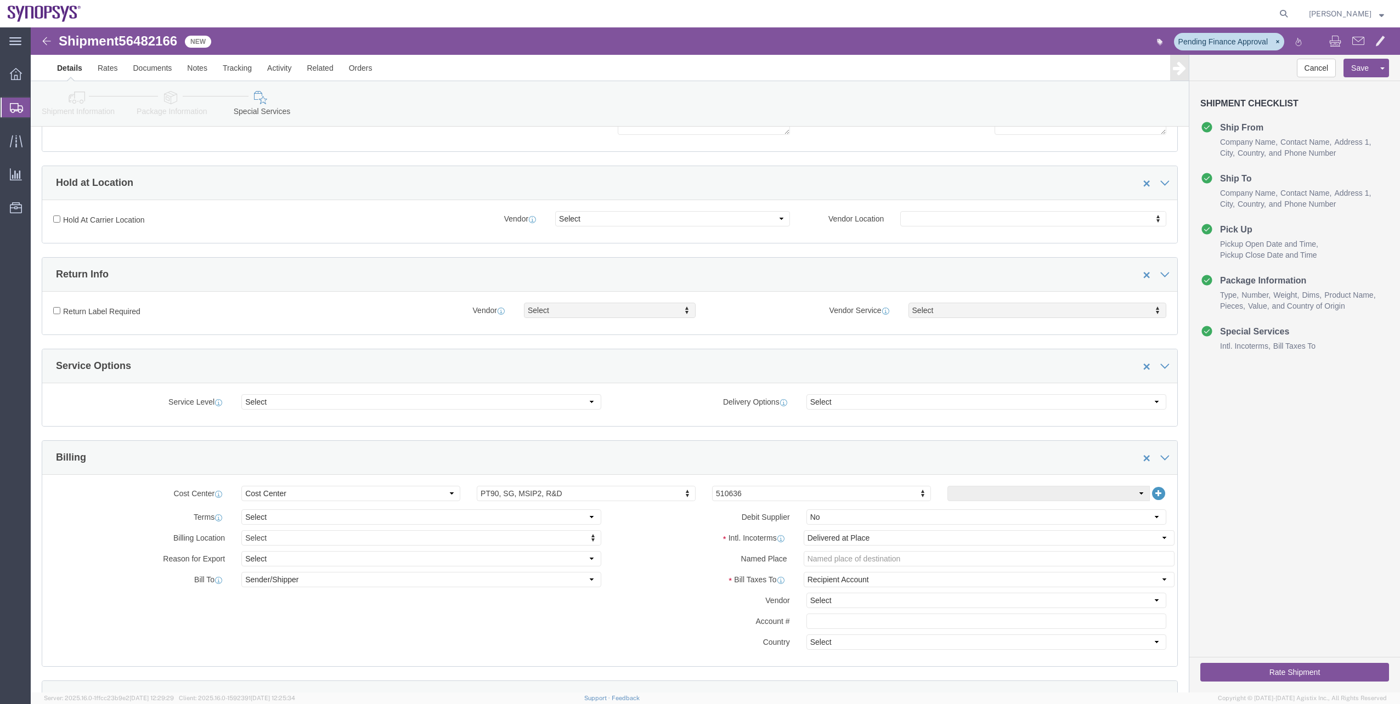
click link "Package Information"
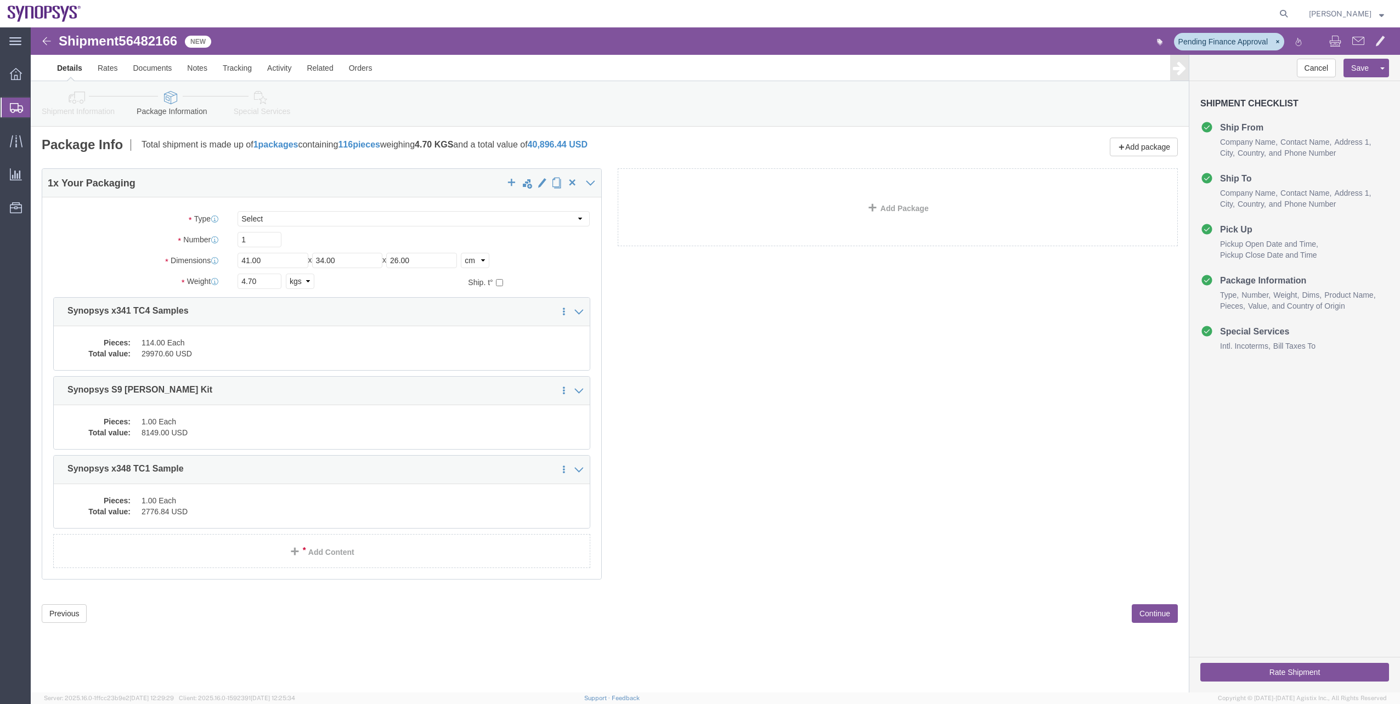
click link "Shipment Information"
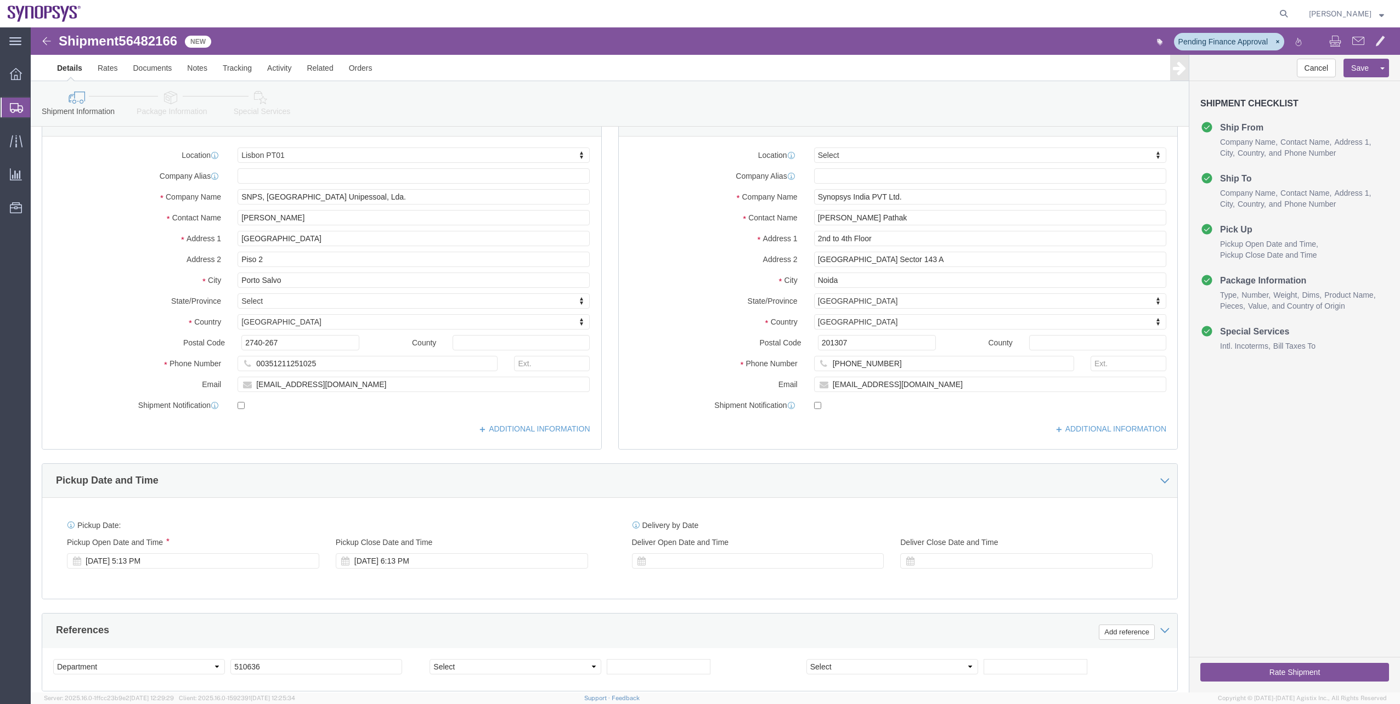
scroll to position [3, 0]
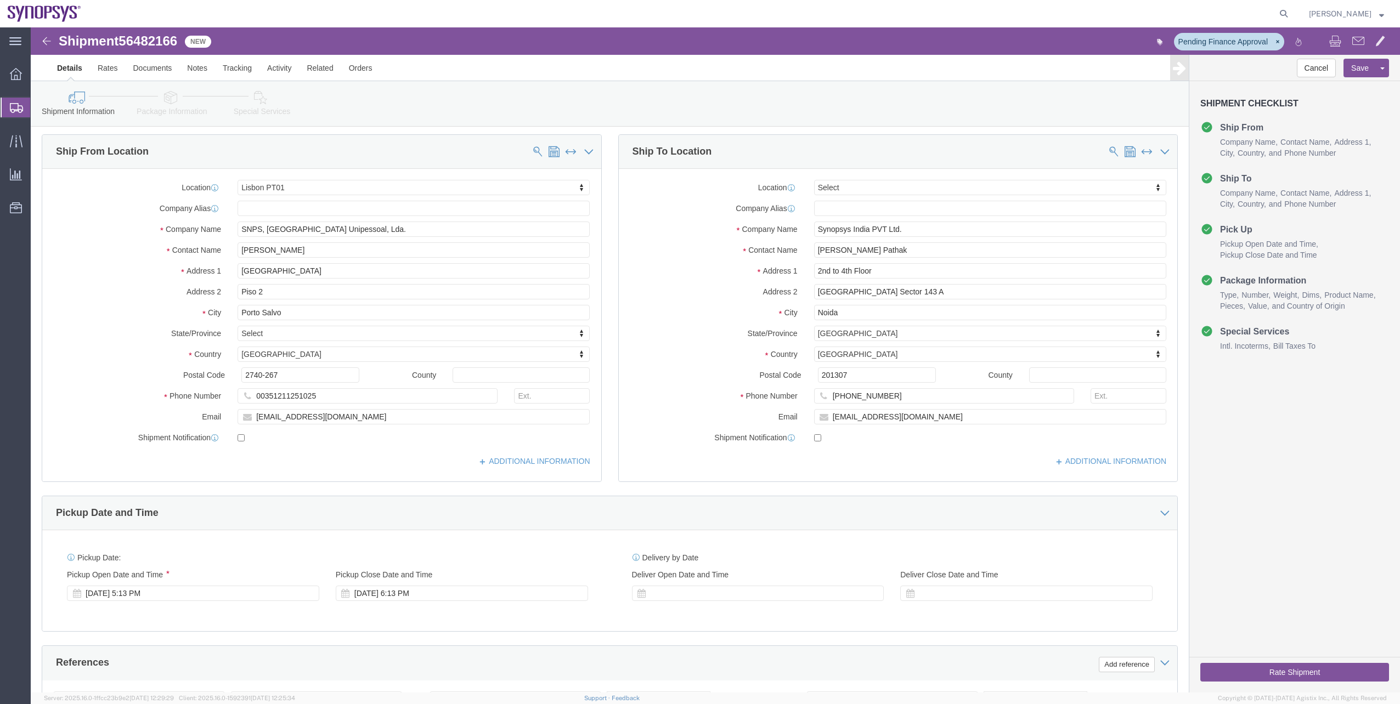
click div "Shipment Information Package Information Special Services"
click link "Package Information"
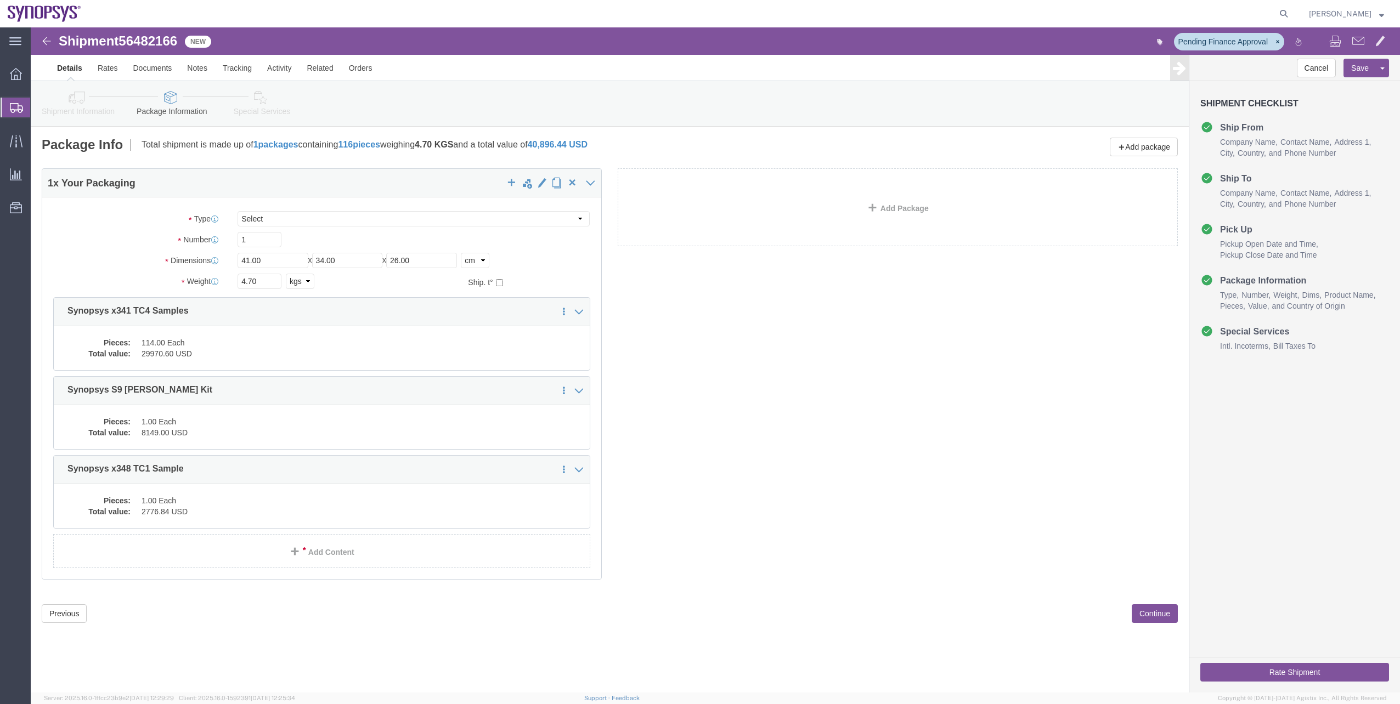
click link "Special Services"
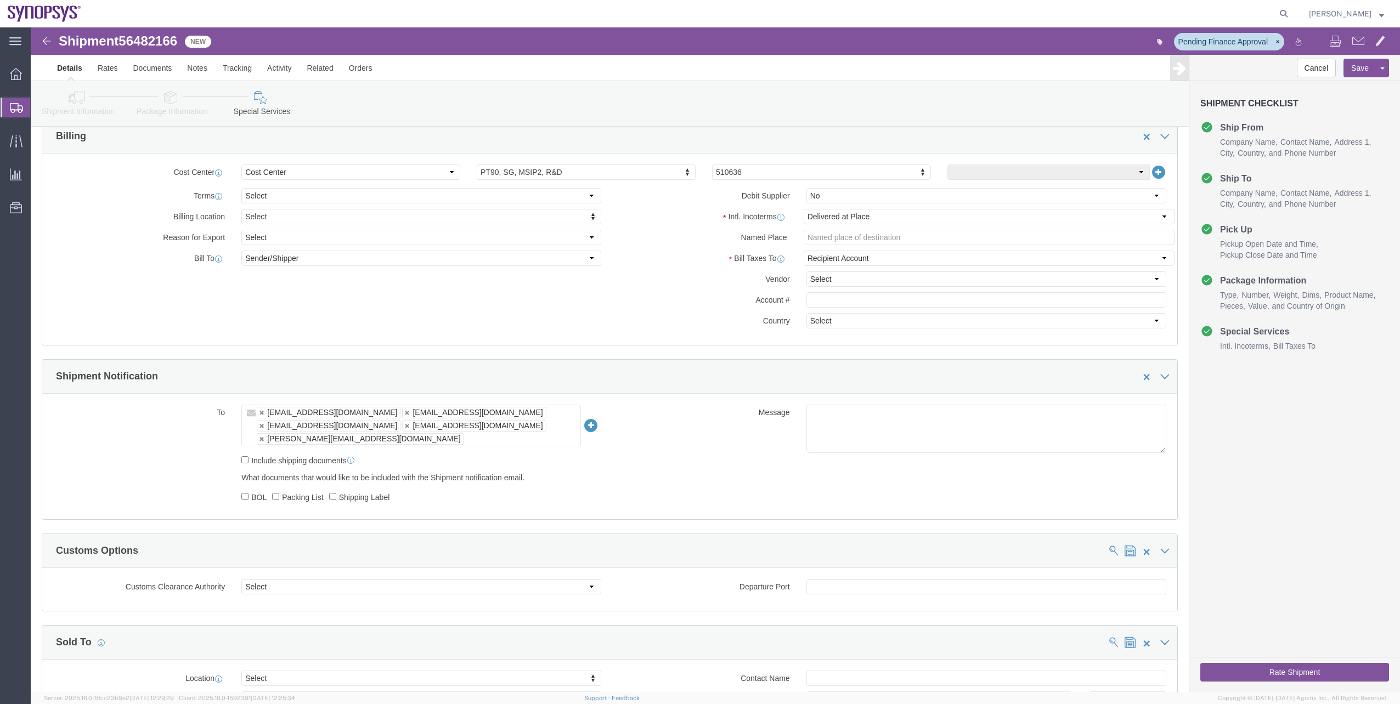
scroll to position [549, 0]
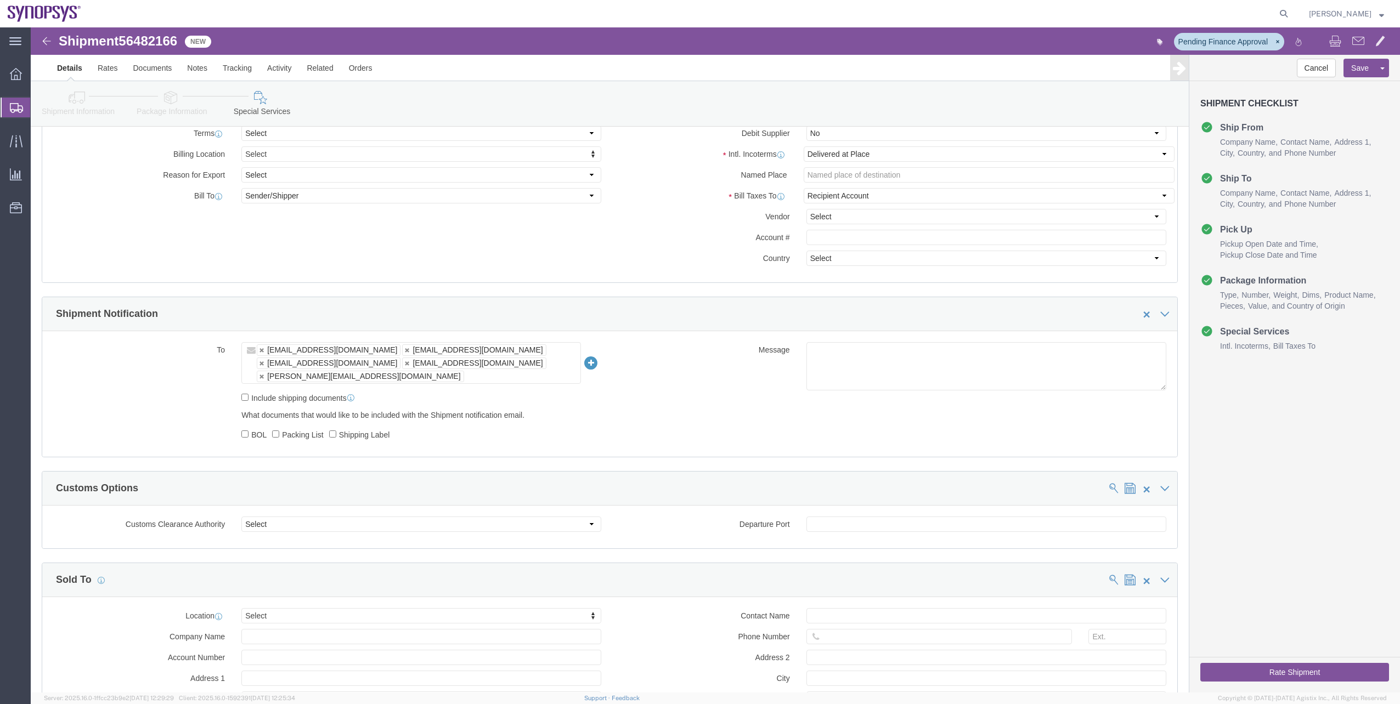
click at [0, 0] on span "Shipment Manager" at bounding box center [0, 0] width 0 height 0
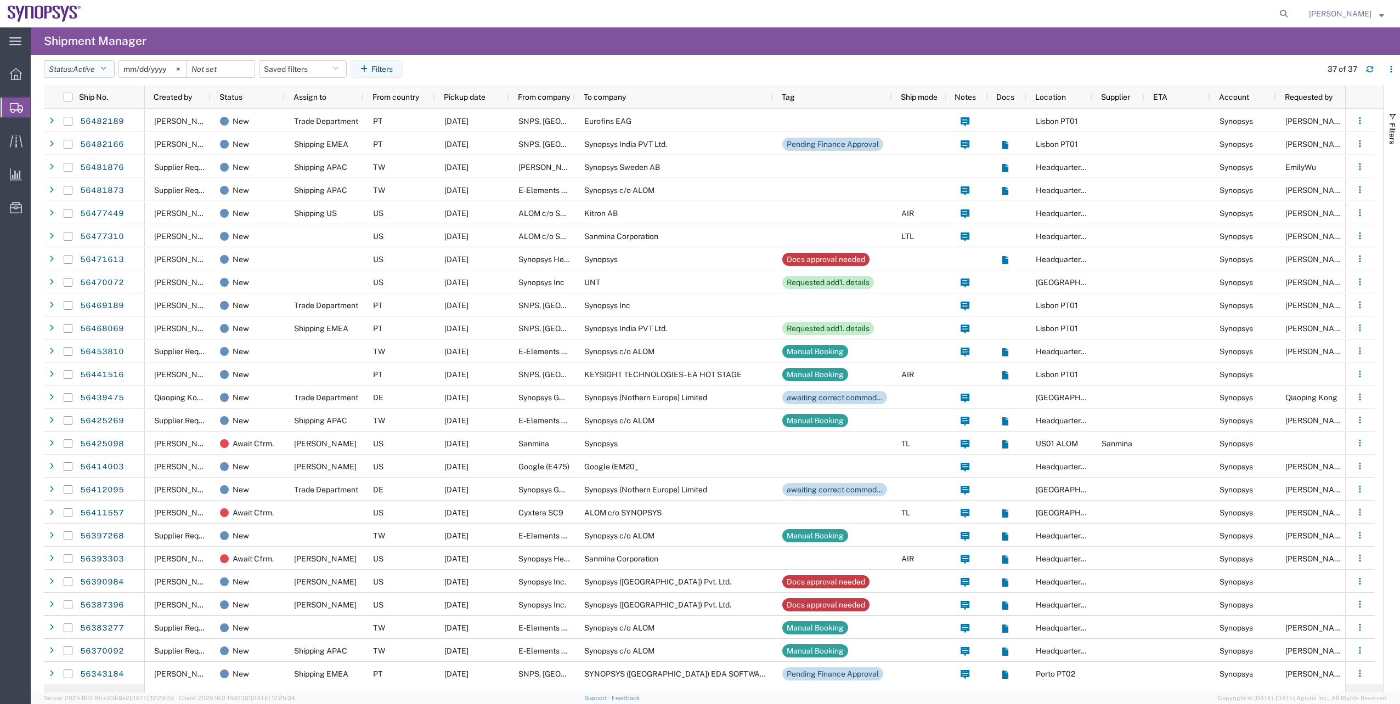
click at [78, 70] on span "Active" at bounding box center [84, 69] width 22 height 9
click at [92, 123] on span "All" at bounding box center [108, 126] width 128 height 17
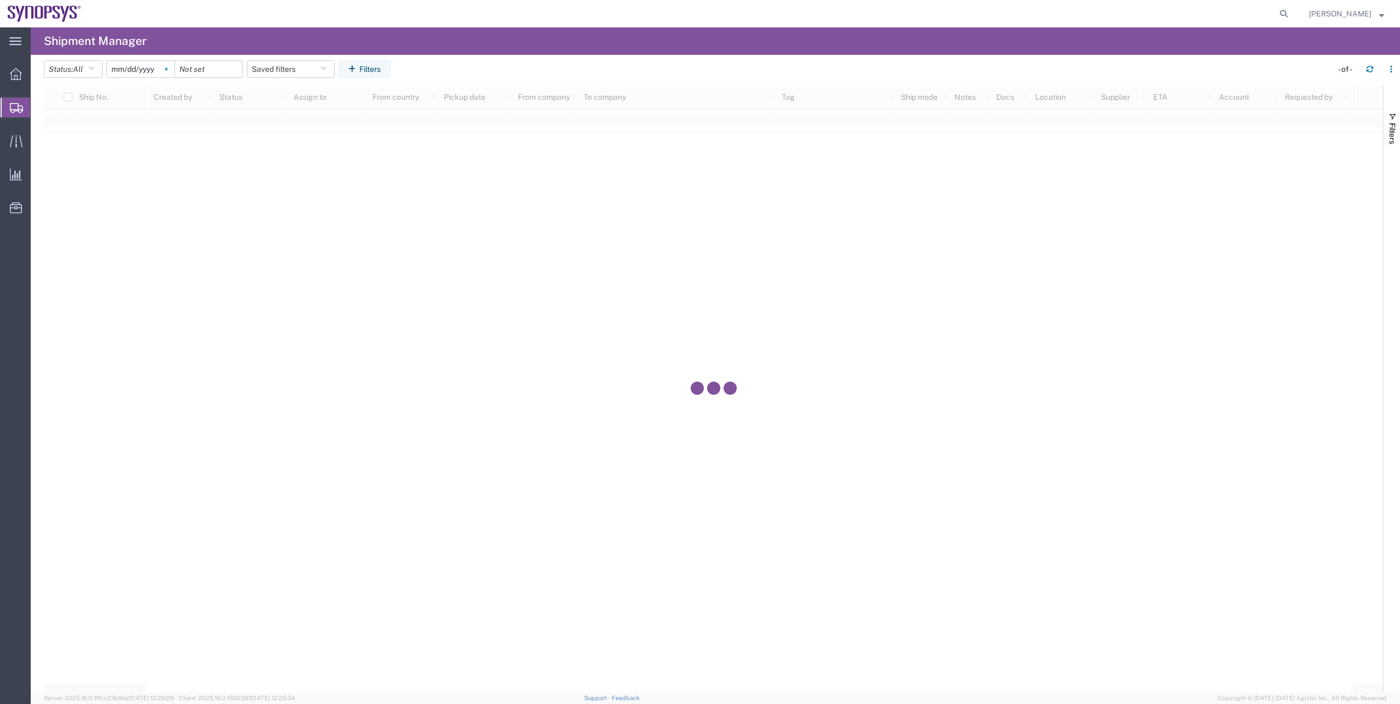
click at [168, 70] on icon at bounding box center [166, 68] width 3 height 3
click at [382, 64] on button "Filters" at bounding box center [364, 69] width 52 height 18
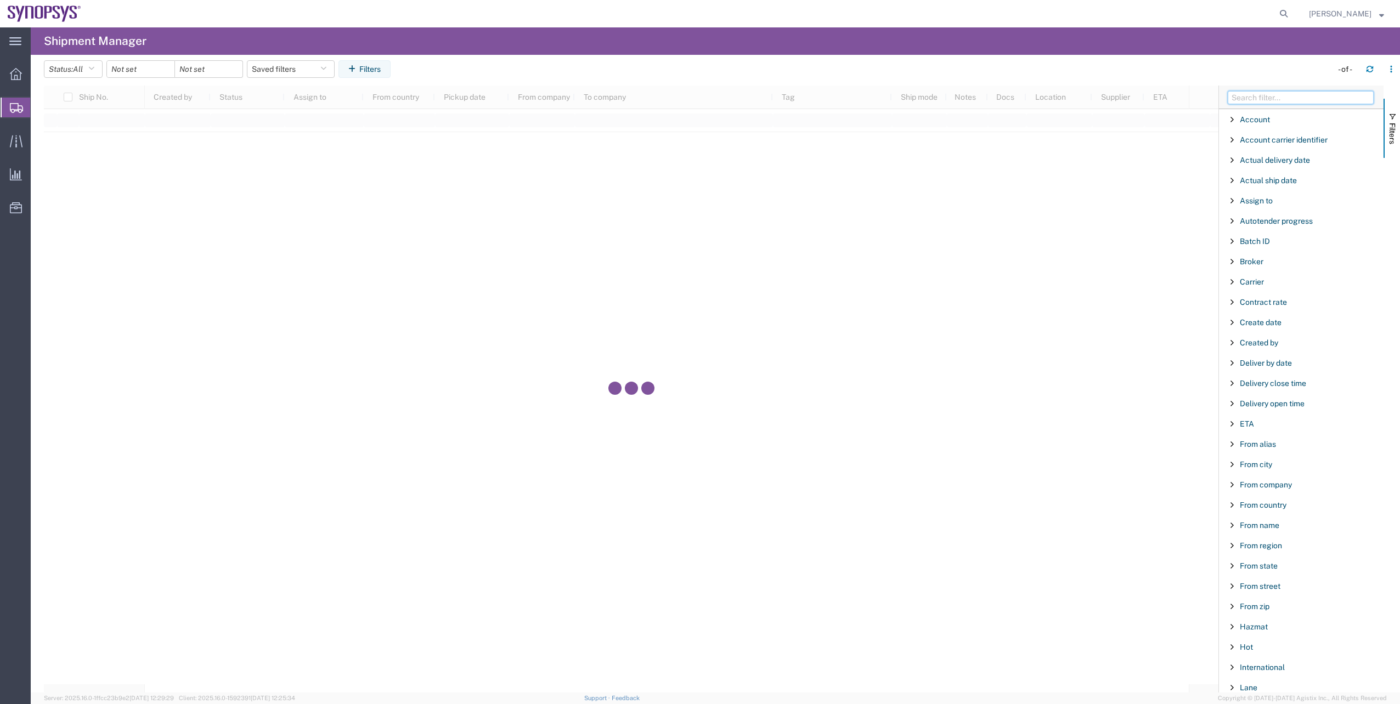
click at [1245, 100] on input "Filter Columns Input" at bounding box center [1301, 97] width 146 height 13
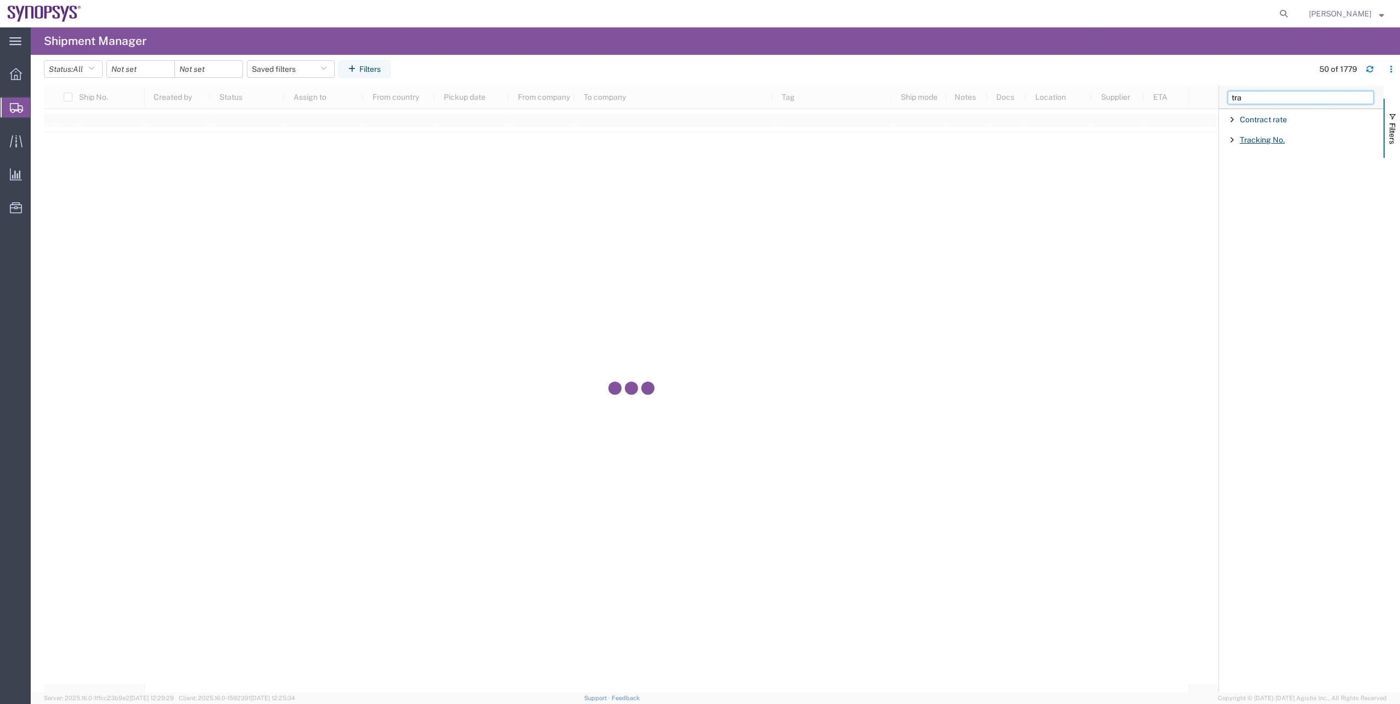
type input "tra"
click at [1254, 141] on span "Tracking No." at bounding box center [1262, 140] width 45 height 9
type input "392008710721"
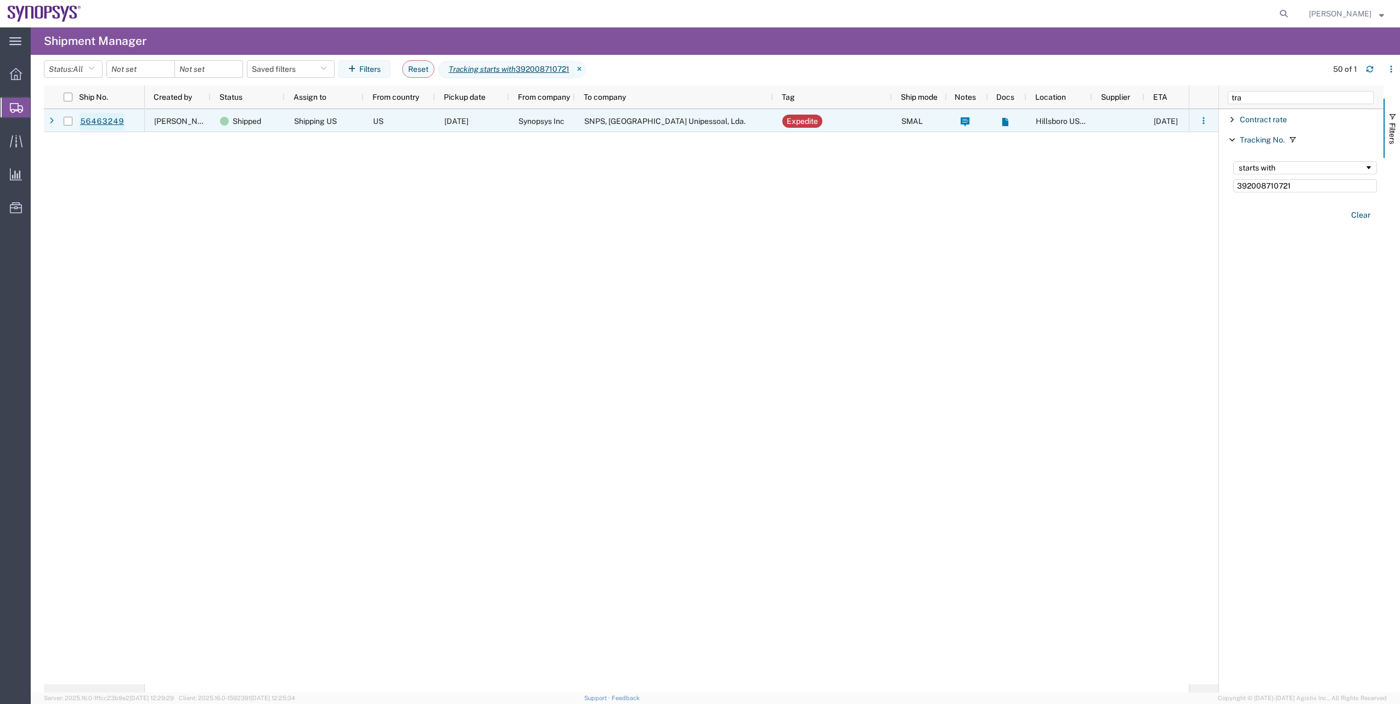
click at [100, 120] on link "56463249" at bounding box center [102, 122] width 45 height 18
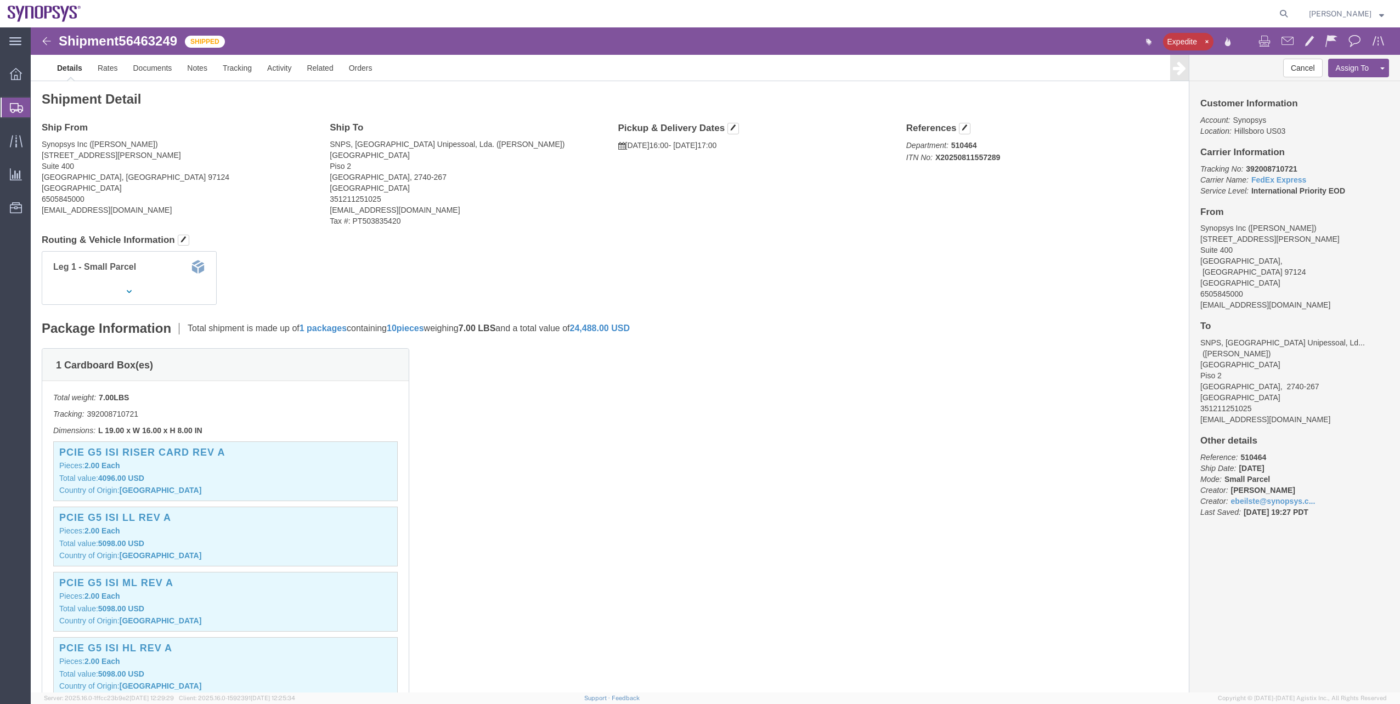
click span "56463249"
copy span "56463249"
